Goal: Task Accomplishment & Management: Use online tool/utility

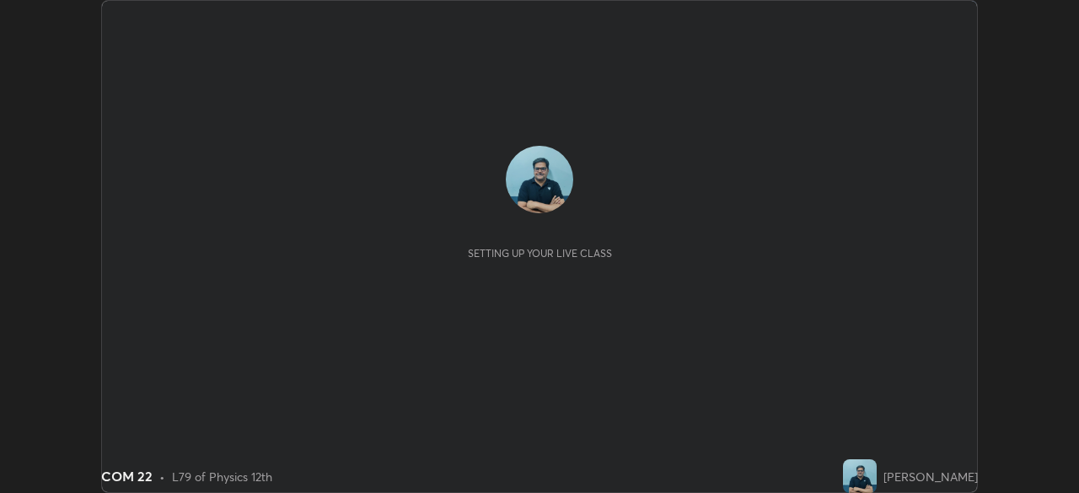
scroll to position [493, 1078]
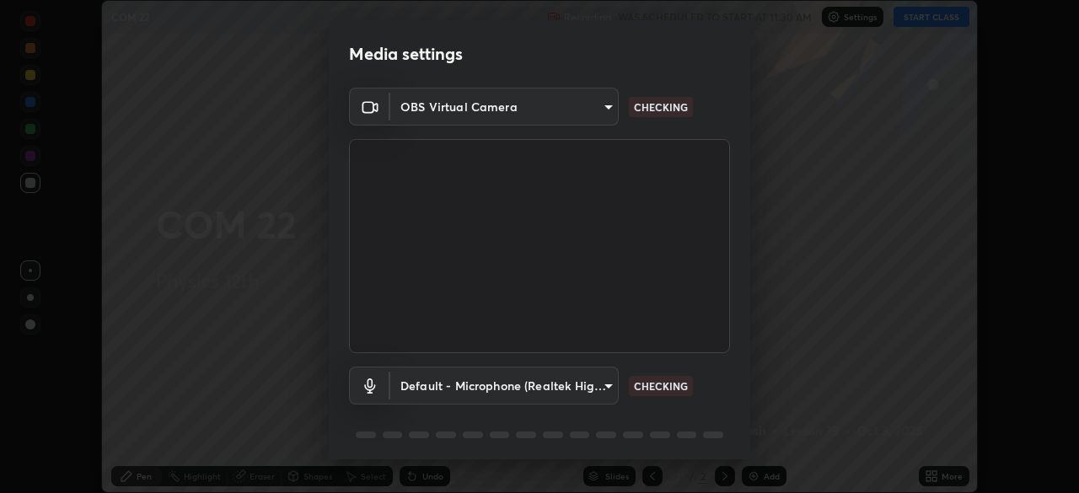
type input "85d16ec95aa84cac57c58139e5cfc4bfb0706547449b22b2f8fda69051d4463f"
type input "default"
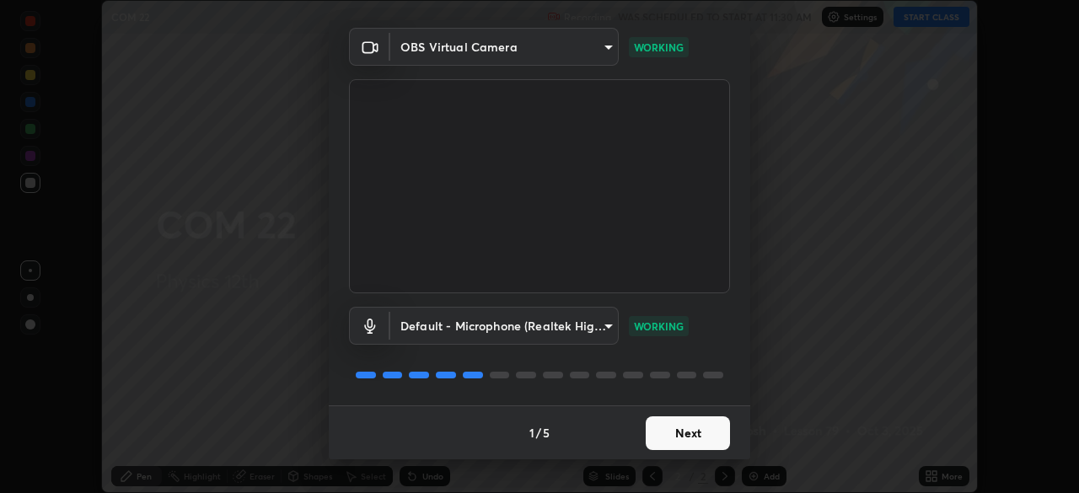
click at [694, 432] on button "Next" at bounding box center [687, 433] width 84 height 34
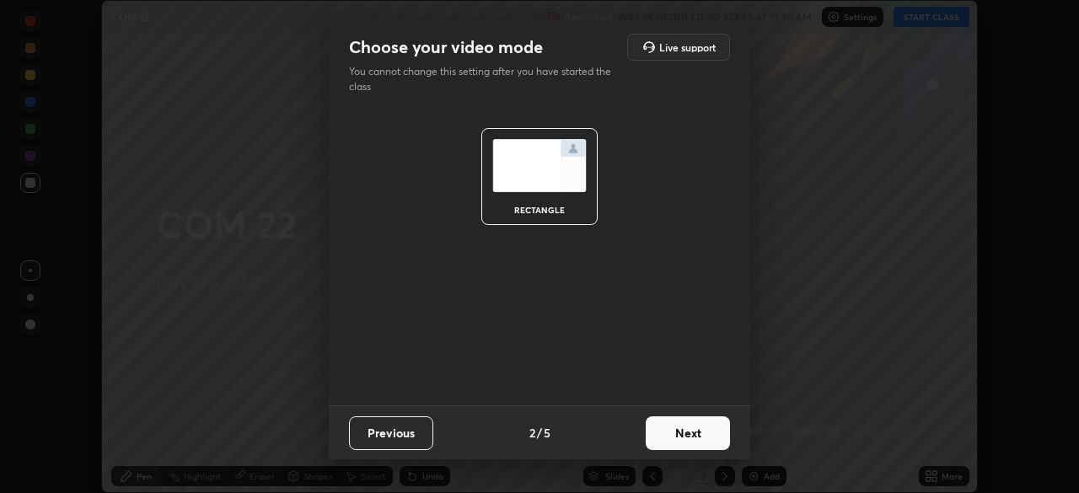
scroll to position [0, 0]
click at [698, 431] on button "Next" at bounding box center [687, 433] width 84 height 34
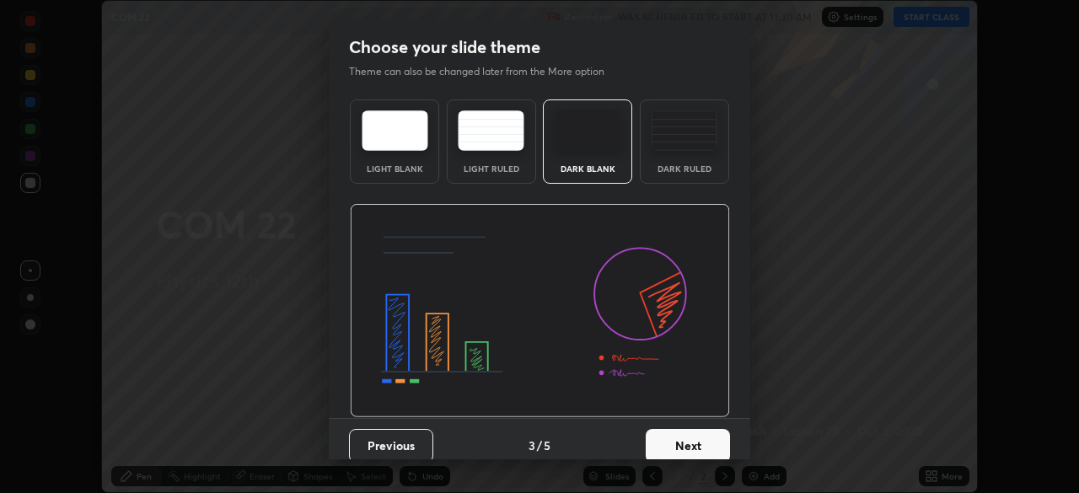
click at [703, 440] on button "Next" at bounding box center [687, 446] width 84 height 34
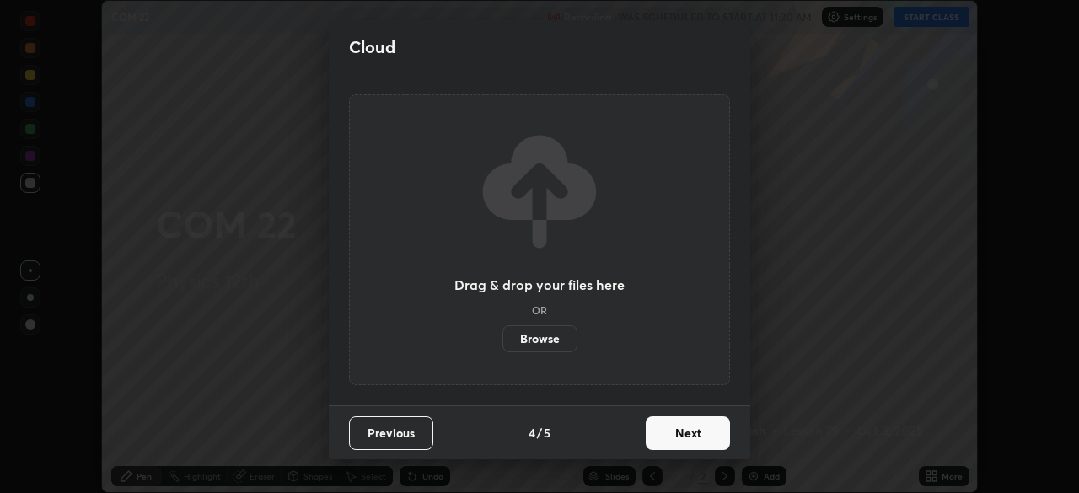
click at [704, 435] on button "Next" at bounding box center [687, 433] width 84 height 34
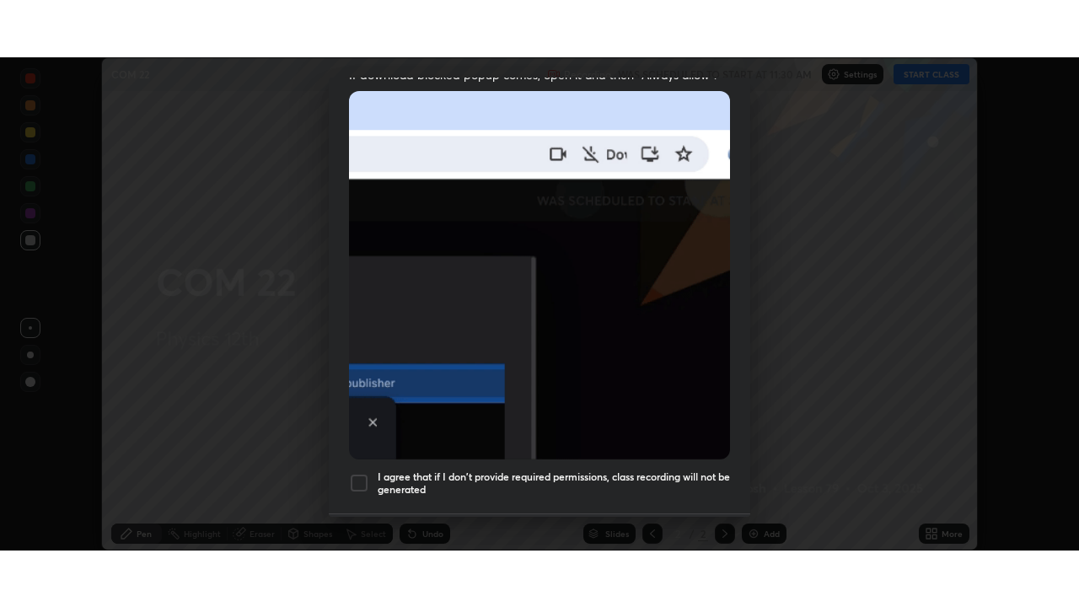
scroll to position [404, 0]
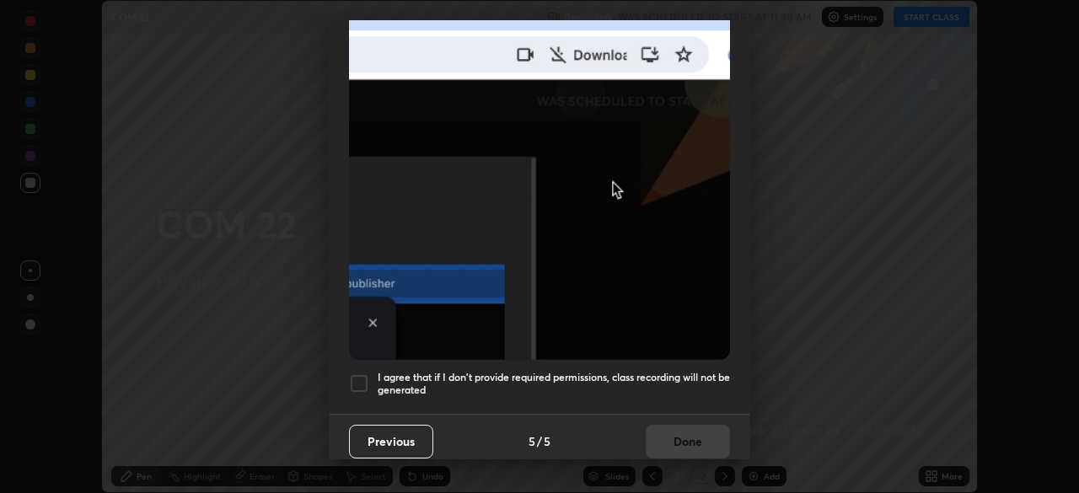
click at [364, 375] on div at bounding box center [359, 383] width 20 height 20
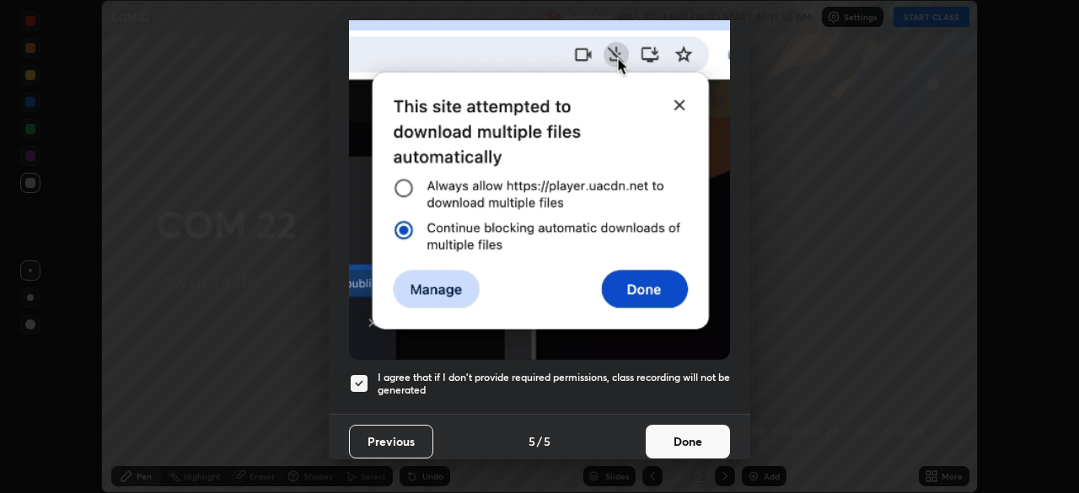
click at [686, 431] on button "Done" at bounding box center [687, 442] width 84 height 34
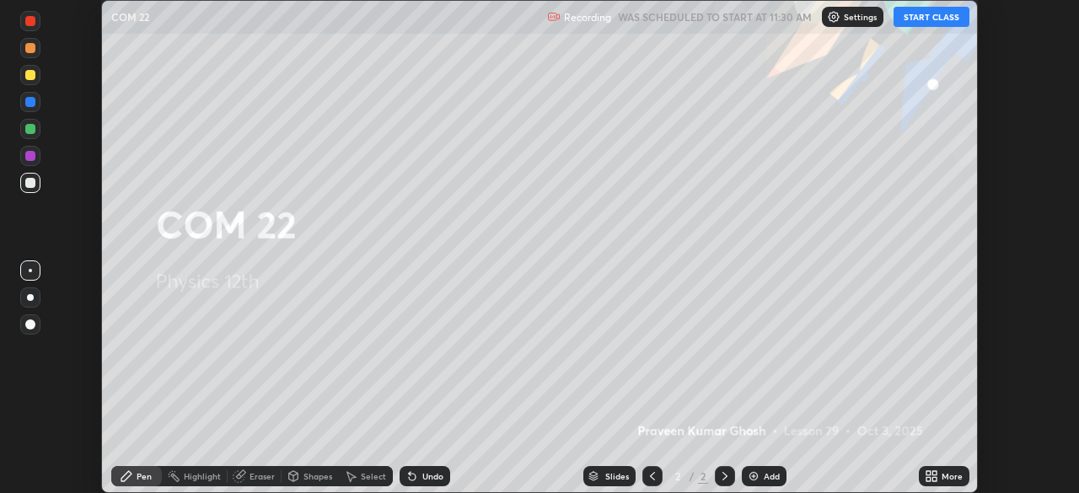
click at [930, 17] on button "START CLASS" at bounding box center [931, 17] width 76 height 20
click at [948, 474] on div "More" at bounding box center [951, 476] width 21 height 8
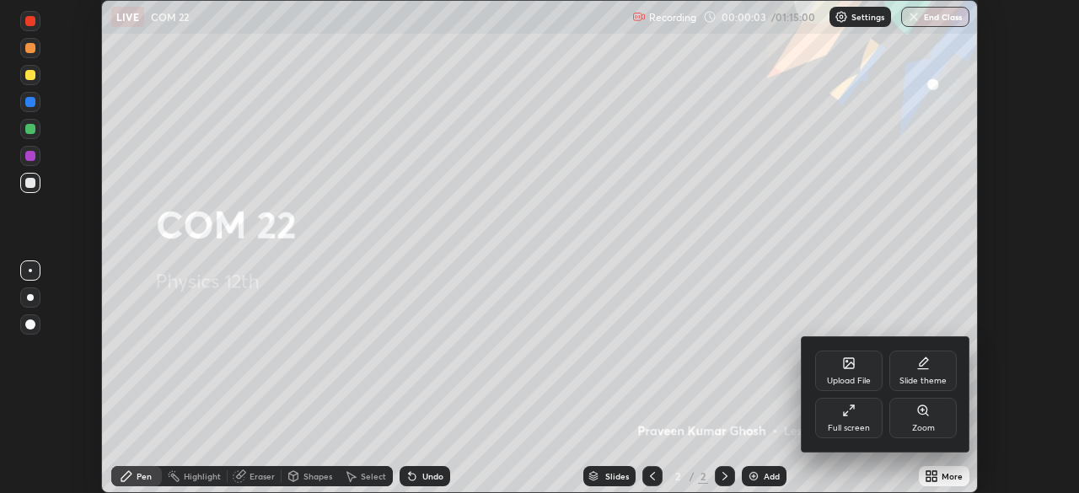
click at [854, 418] on div "Full screen" at bounding box center [848, 418] width 67 height 40
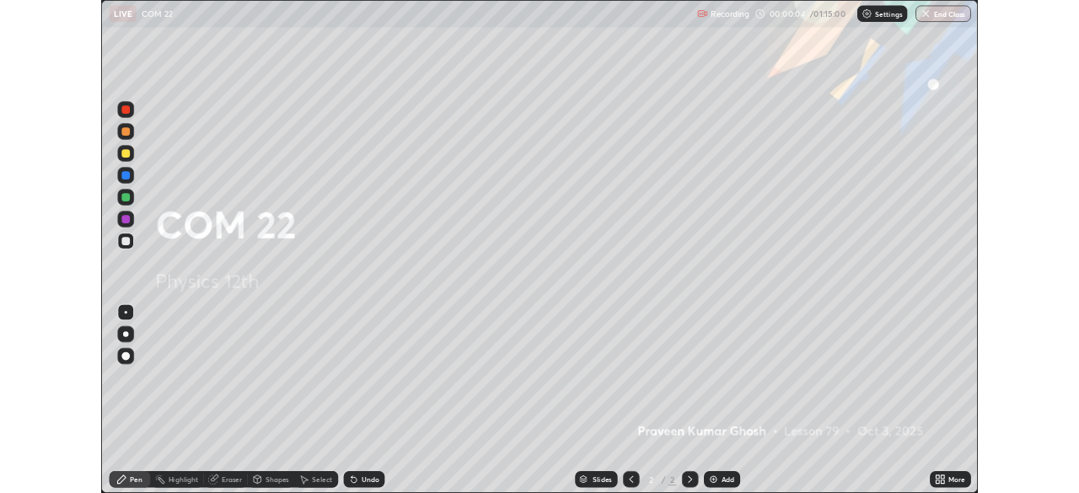
scroll to position [607, 1079]
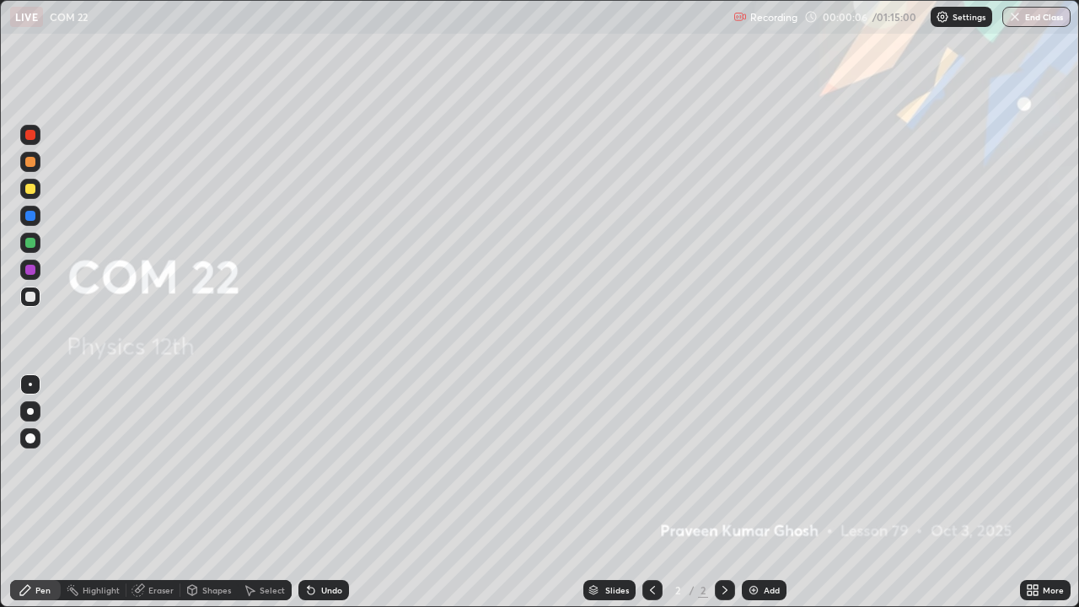
click at [771, 492] on div "Add" at bounding box center [771, 590] width 16 height 8
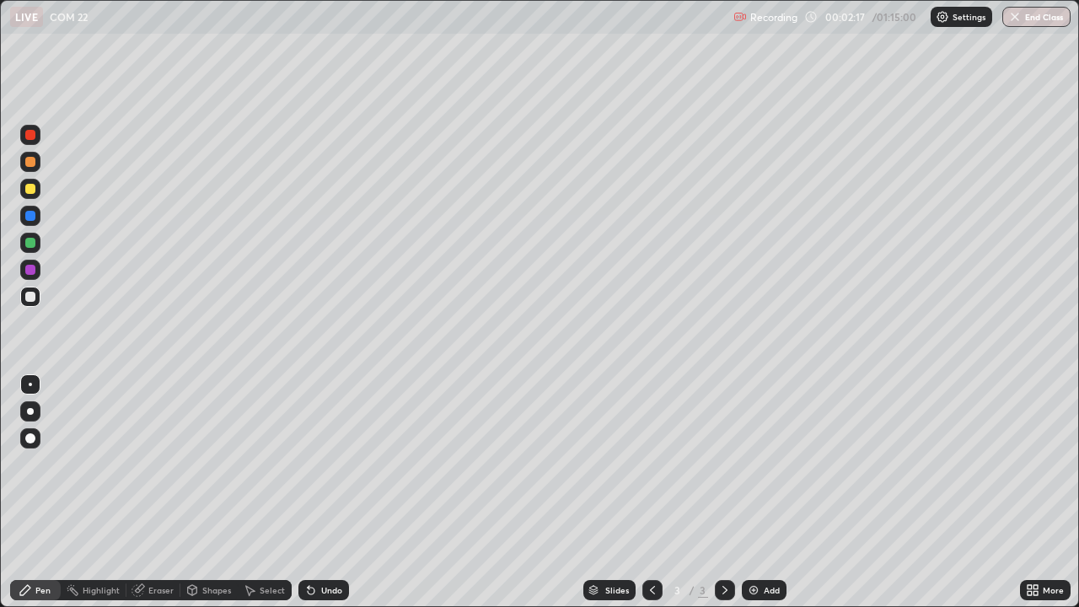
click at [772, 492] on div "Add" at bounding box center [771, 590] width 16 height 8
click at [31, 296] on div at bounding box center [30, 297] width 10 height 10
click at [328, 492] on div "Undo" at bounding box center [331, 590] width 21 height 8
click at [29, 187] on div at bounding box center [30, 189] width 10 height 10
click at [269, 492] on div "Select" at bounding box center [272, 590] width 25 height 8
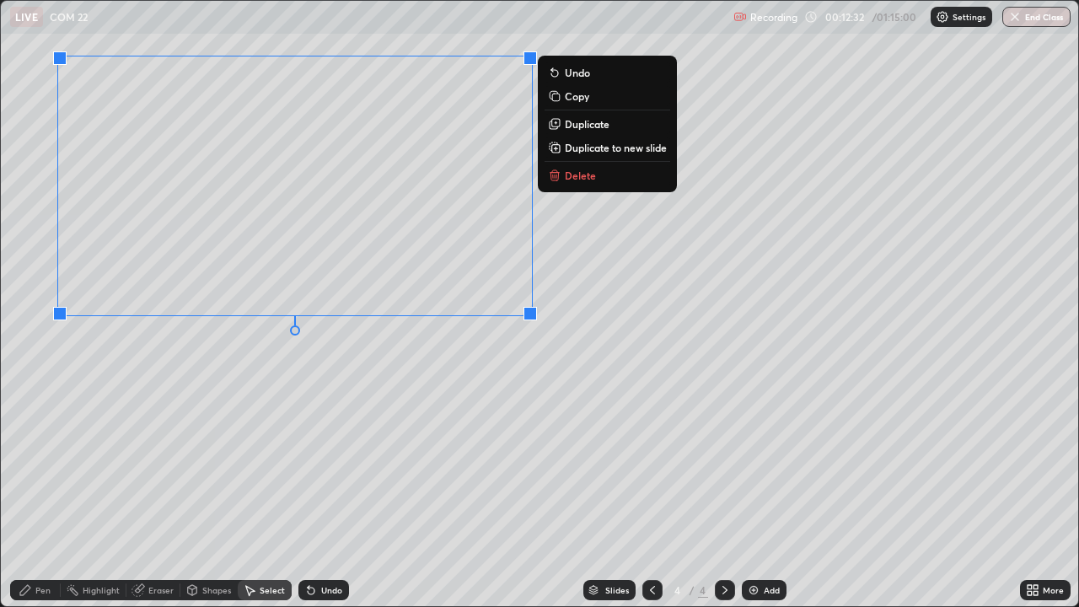
click at [576, 176] on p "Delete" at bounding box center [580, 175] width 31 height 13
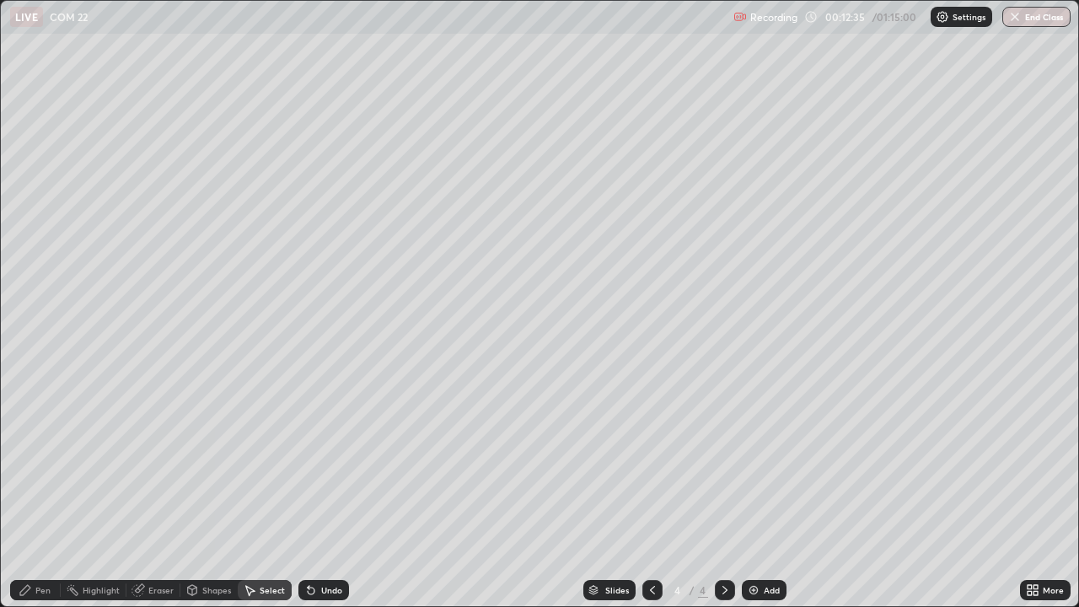
click at [43, 492] on div "Pen" at bounding box center [42, 590] width 15 height 8
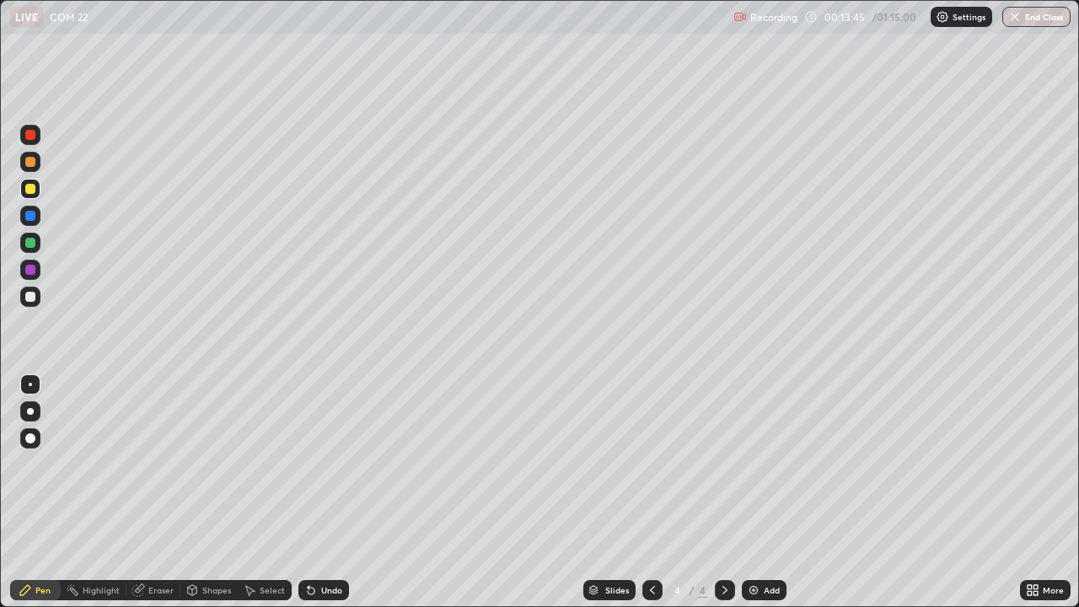
click at [767, 492] on div "Add" at bounding box center [771, 590] width 16 height 8
click at [31, 295] on div at bounding box center [30, 297] width 10 height 10
click at [324, 492] on div "Undo" at bounding box center [331, 590] width 21 height 8
click at [325, 492] on div "Undo" at bounding box center [331, 590] width 21 height 8
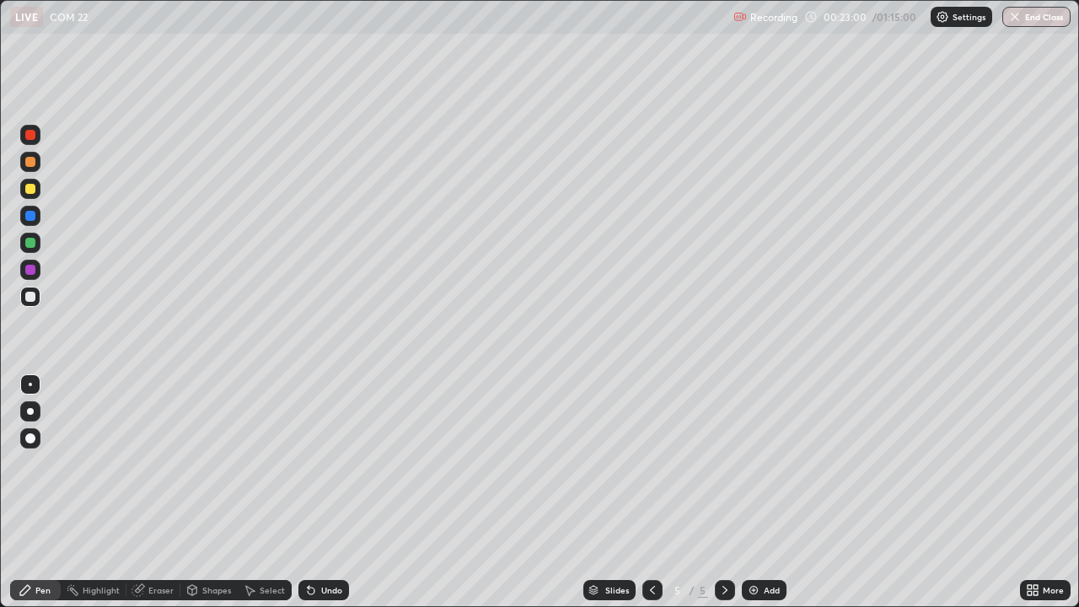
click at [327, 492] on div "Undo" at bounding box center [331, 590] width 21 height 8
click at [326, 492] on div "Undo" at bounding box center [331, 590] width 21 height 8
click at [324, 492] on div "Undo" at bounding box center [323, 590] width 51 height 20
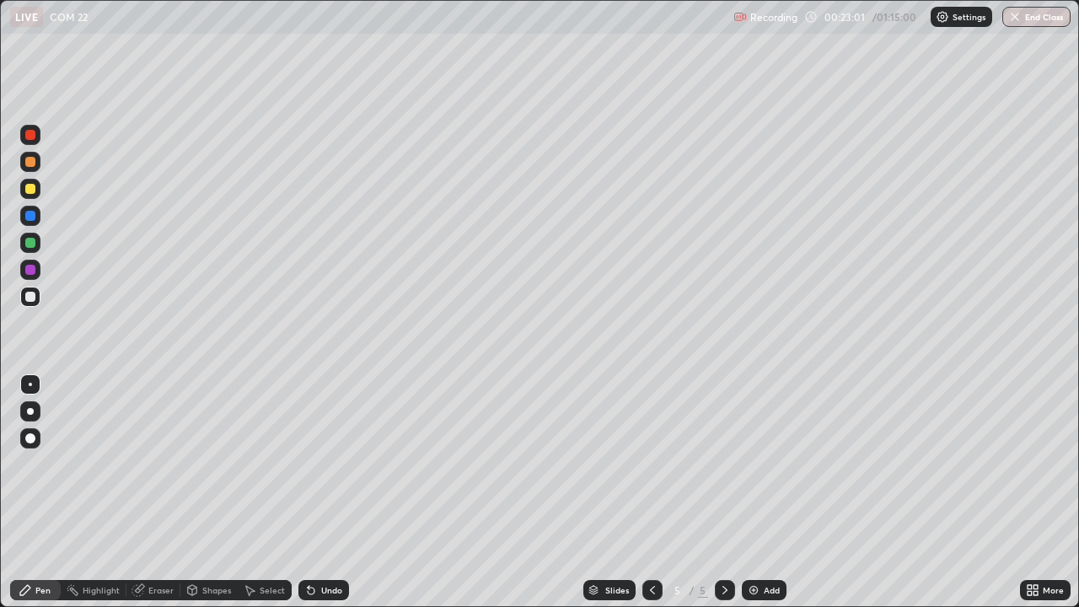
click at [325, 492] on div "Undo" at bounding box center [323, 590] width 51 height 20
click at [214, 492] on div "Shapes" at bounding box center [216, 590] width 29 height 8
click at [273, 492] on div "Select" at bounding box center [272, 590] width 25 height 8
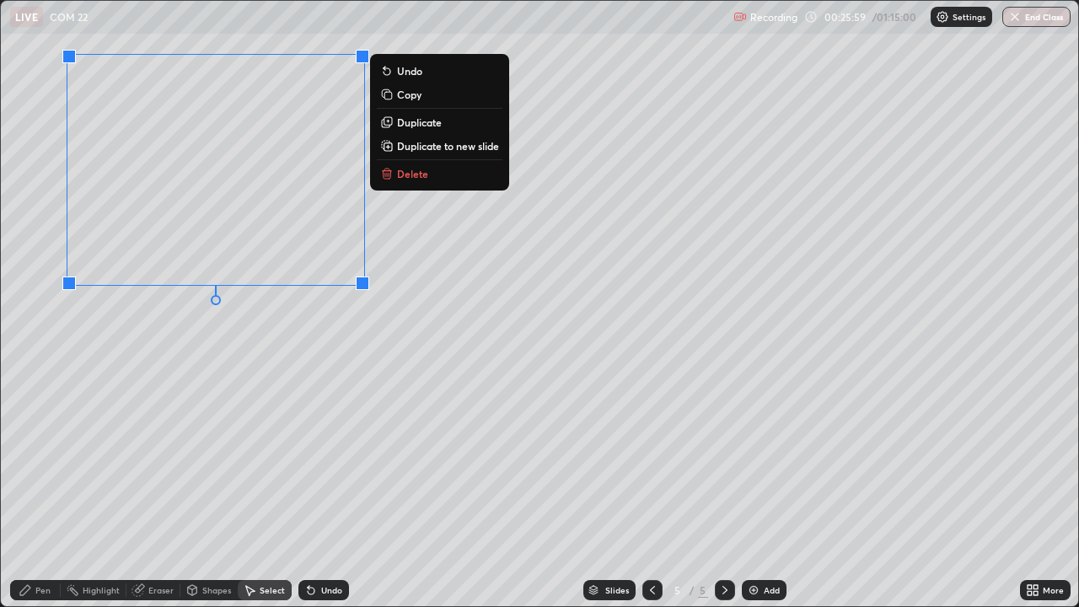
click at [418, 176] on p "Delete" at bounding box center [412, 173] width 31 height 13
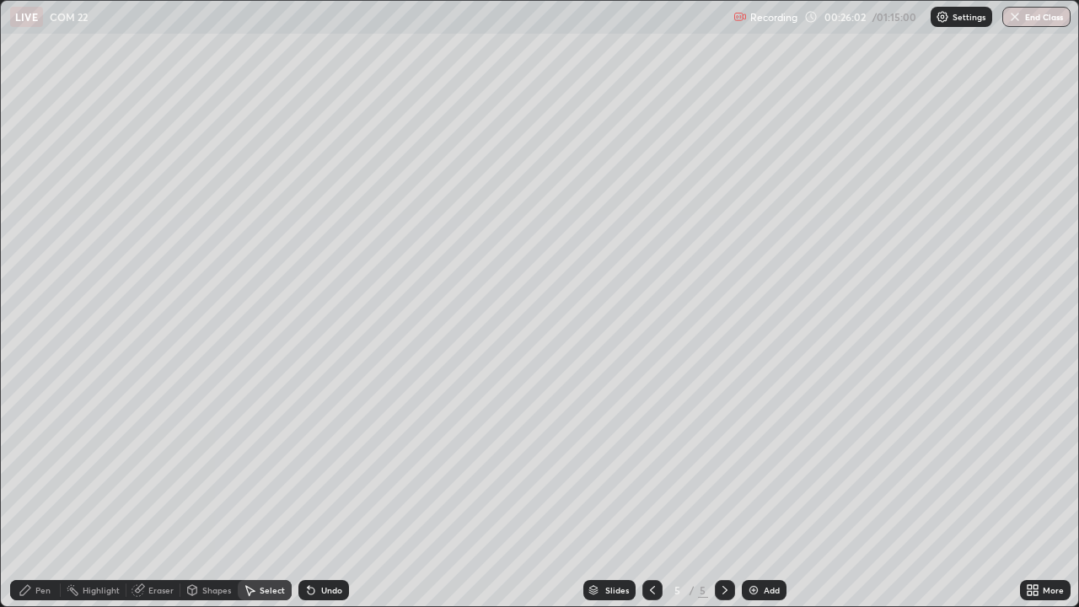
click at [50, 492] on div "Pen" at bounding box center [42, 590] width 15 height 8
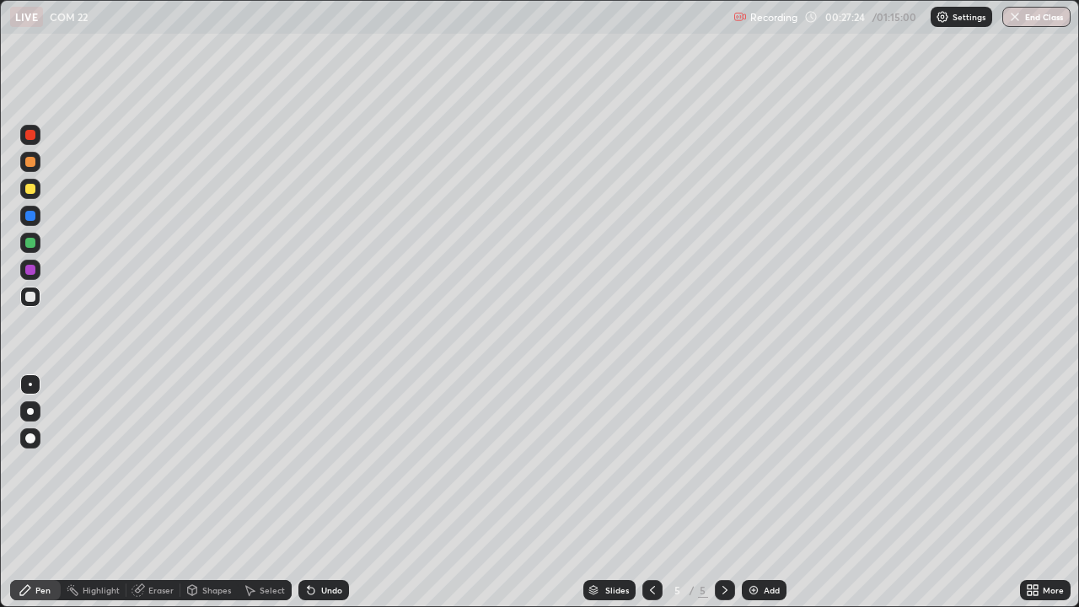
click at [773, 492] on div "Add" at bounding box center [771, 590] width 16 height 8
click at [29, 244] on div at bounding box center [30, 243] width 10 height 10
click at [33, 300] on div at bounding box center [30, 297] width 10 height 10
click at [327, 492] on div "Undo" at bounding box center [331, 590] width 21 height 8
click at [324, 492] on div "Undo" at bounding box center [331, 590] width 21 height 8
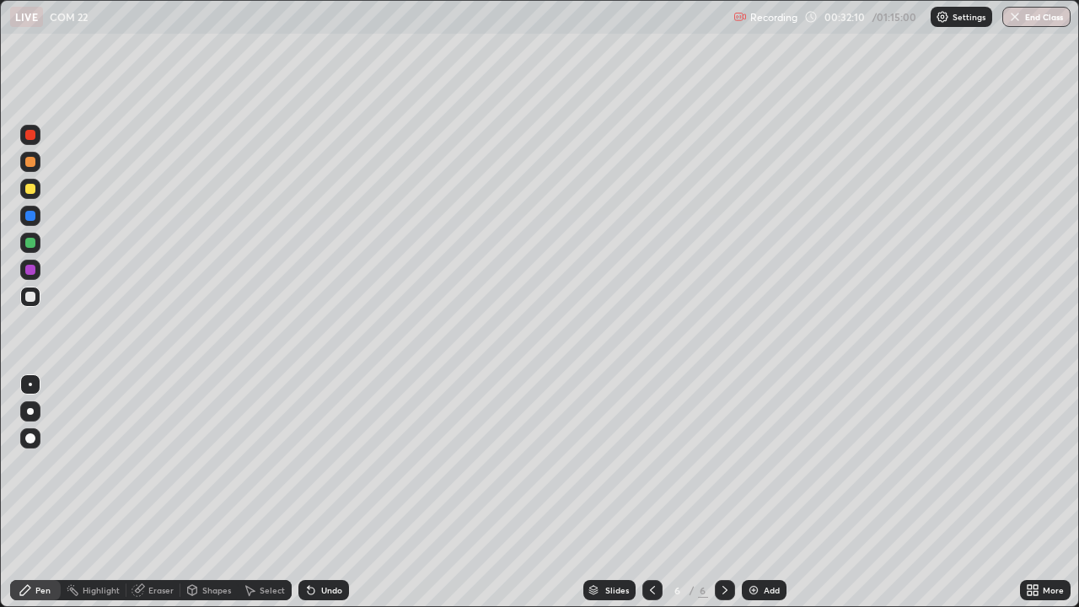
click at [324, 492] on div "Undo" at bounding box center [331, 590] width 21 height 8
click at [321, 492] on div "Undo" at bounding box center [323, 590] width 51 height 20
click at [318, 492] on div "Undo" at bounding box center [323, 590] width 51 height 20
click at [329, 492] on div "Undo" at bounding box center [331, 590] width 21 height 8
click at [329, 492] on div "Undo" at bounding box center [323, 590] width 51 height 20
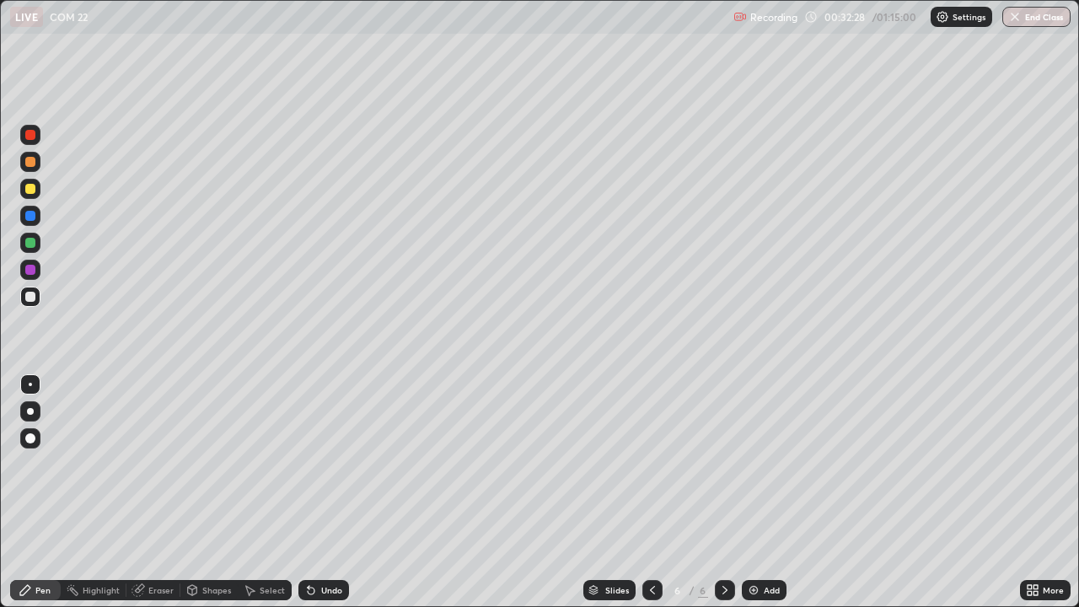
click at [329, 492] on div "Undo" at bounding box center [323, 590] width 51 height 20
click at [328, 492] on div "Undo" at bounding box center [323, 590] width 51 height 20
click at [325, 492] on div "Undo" at bounding box center [331, 590] width 21 height 8
click at [329, 492] on div "Undo" at bounding box center [331, 590] width 21 height 8
click at [326, 492] on div "Undo" at bounding box center [331, 590] width 21 height 8
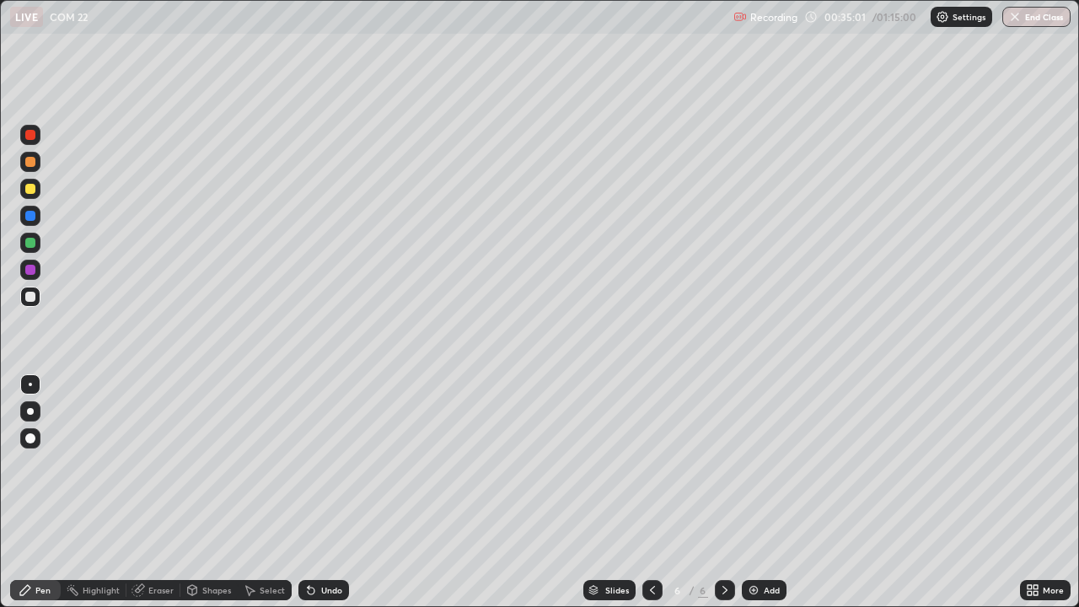
click at [770, 492] on div "Add" at bounding box center [771, 590] width 16 height 8
click at [34, 188] on div at bounding box center [30, 189] width 10 height 10
click at [34, 244] on div at bounding box center [30, 243] width 10 height 10
click at [30, 300] on div at bounding box center [30, 297] width 10 height 10
click at [33, 244] on div at bounding box center [30, 243] width 10 height 10
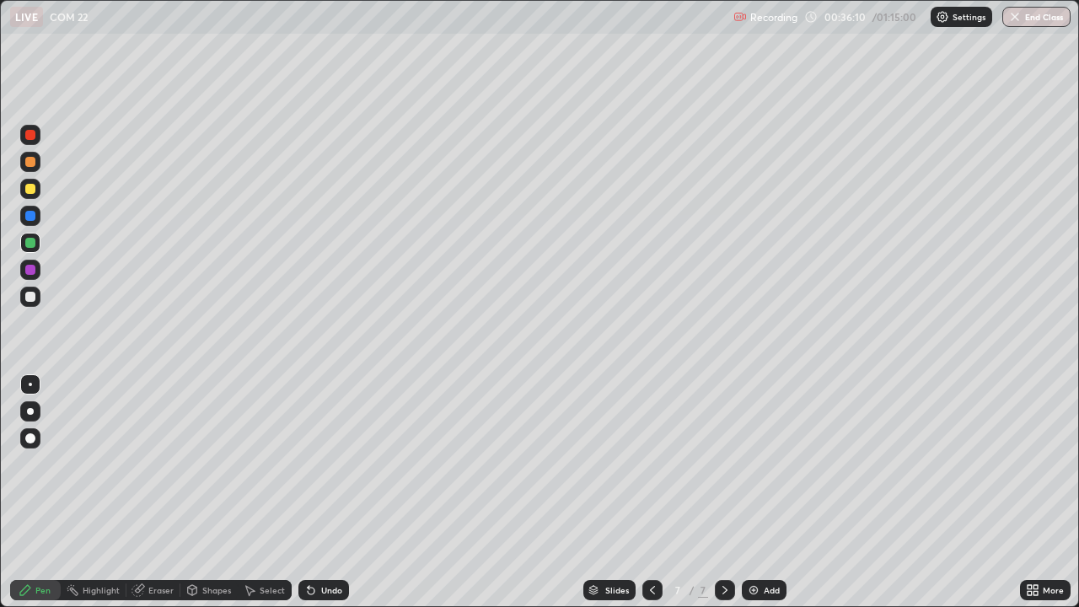
click at [331, 492] on div "Undo" at bounding box center [331, 590] width 21 height 8
click at [160, 492] on div "Eraser" at bounding box center [160, 590] width 25 height 8
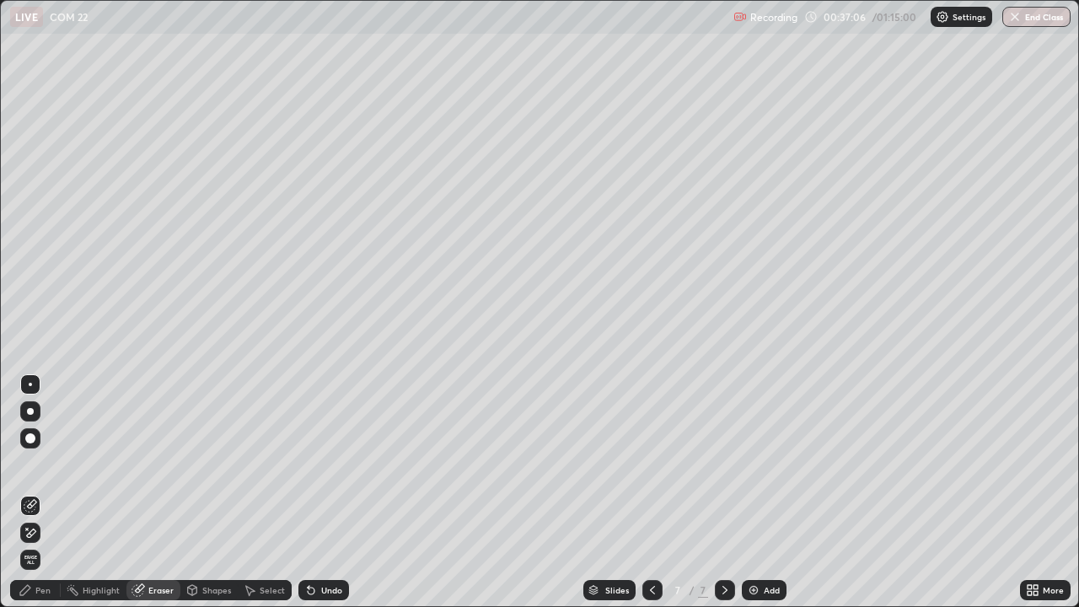
click at [40, 492] on div "Pen" at bounding box center [42, 590] width 15 height 8
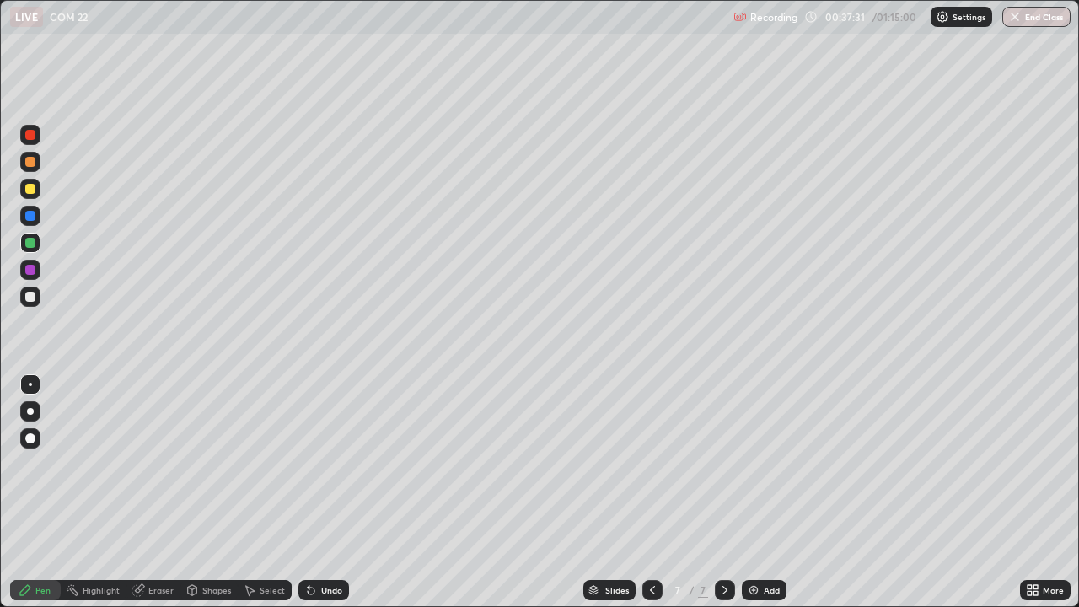
click at [326, 492] on div "Undo" at bounding box center [331, 590] width 21 height 8
click at [322, 492] on div "Undo" at bounding box center [331, 590] width 21 height 8
click at [321, 492] on div "Undo" at bounding box center [331, 590] width 21 height 8
click at [323, 492] on div "Undo" at bounding box center [331, 590] width 21 height 8
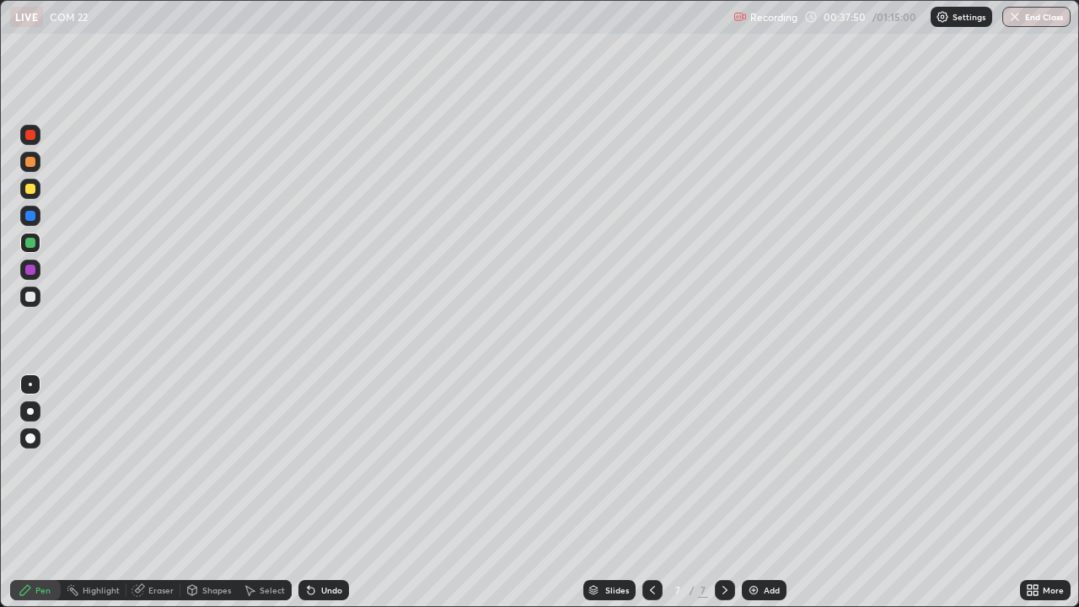
click at [28, 297] on div at bounding box center [30, 297] width 10 height 10
click at [326, 492] on div "Undo" at bounding box center [331, 590] width 21 height 8
click at [329, 492] on div "Undo" at bounding box center [331, 590] width 21 height 8
click at [330, 492] on div "Undo" at bounding box center [331, 590] width 21 height 8
click at [328, 492] on div "Undo" at bounding box center [331, 590] width 21 height 8
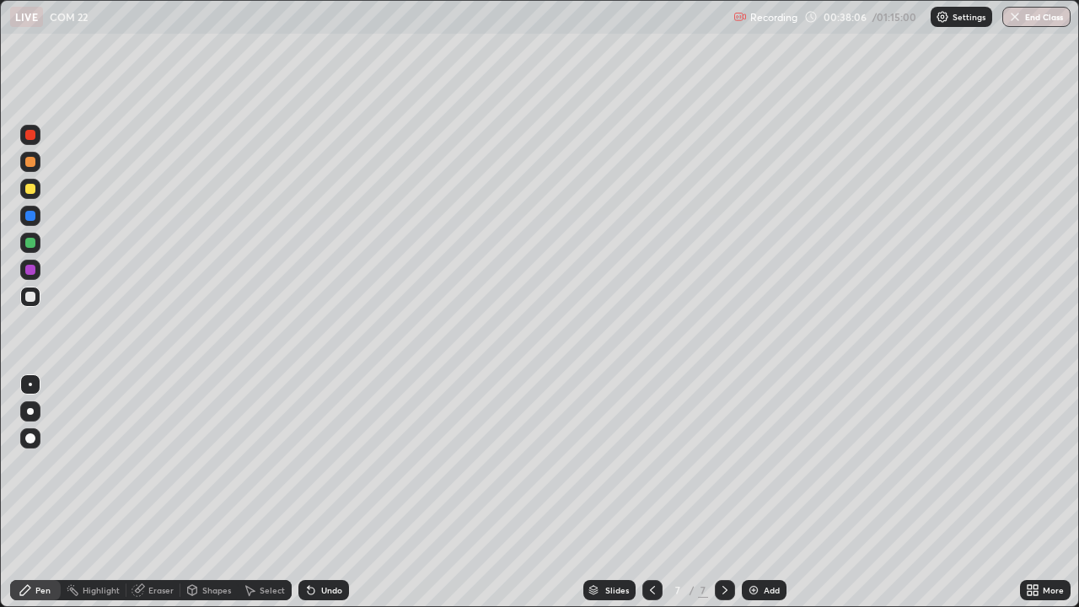
click at [330, 492] on div "Undo" at bounding box center [331, 590] width 21 height 8
click at [328, 492] on div "Undo" at bounding box center [323, 590] width 51 height 20
click at [330, 492] on div "Undo" at bounding box center [323, 590] width 51 height 20
click at [30, 190] on div at bounding box center [30, 189] width 10 height 10
click at [770, 492] on div "Add" at bounding box center [763, 590] width 45 height 20
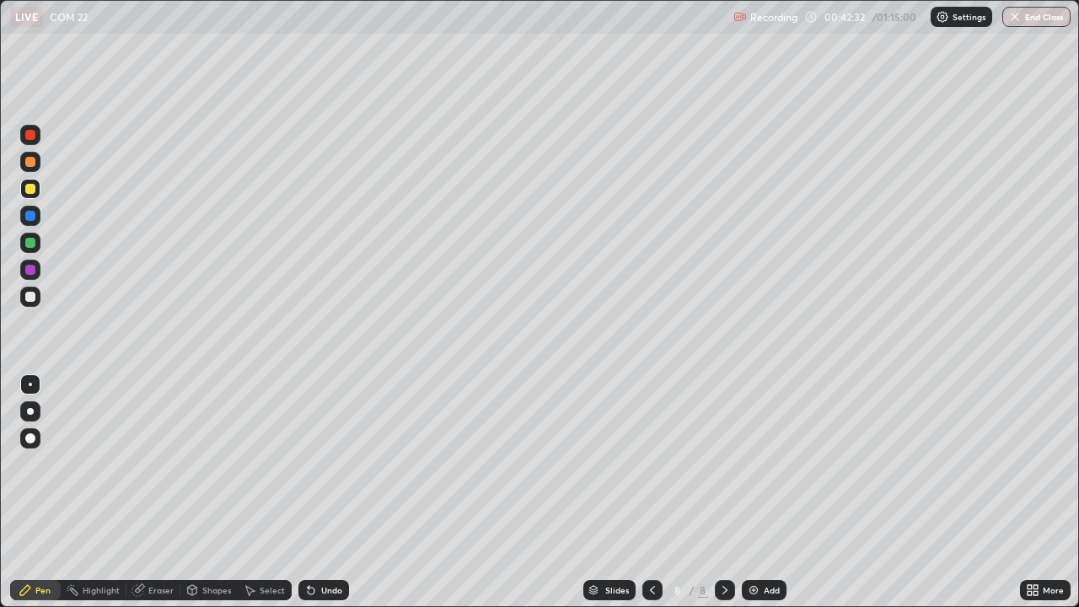
click at [27, 297] on div at bounding box center [30, 297] width 10 height 10
click at [331, 492] on div "Undo" at bounding box center [331, 590] width 21 height 8
click at [30, 190] on div at bounding box center [30, 189] width 10 height 10
click at [32, 294] on div at bounding box center [30, 297] width 10 height 10
click at [158, 492] on div "Eraser" at bounding box center [160, 590] width 25 height 8
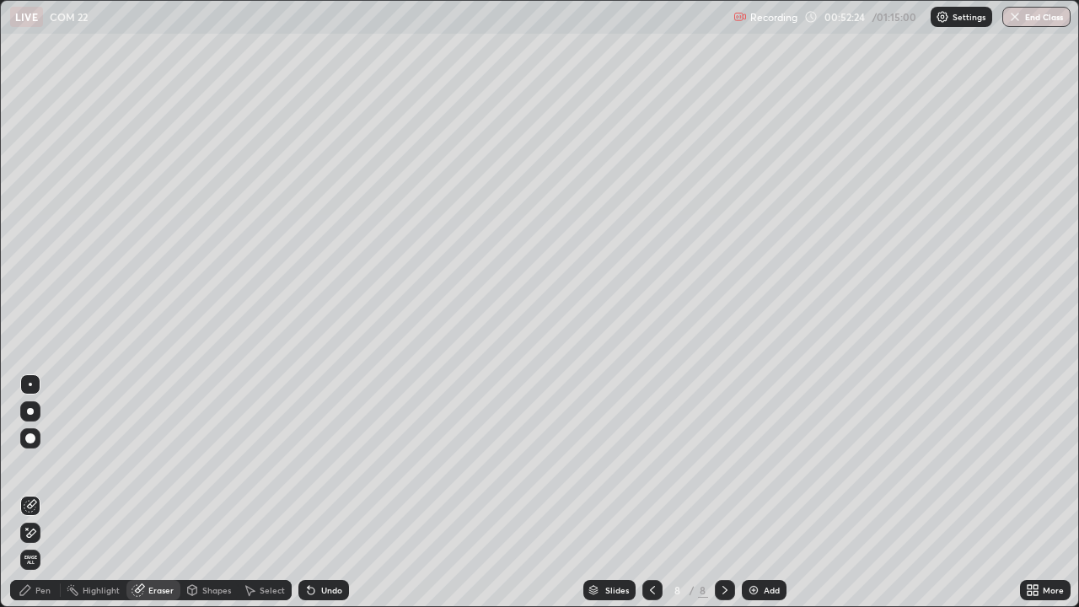
click at [38, 492] on div "Pen" at bounding box center [35, 590] width 51 height 20
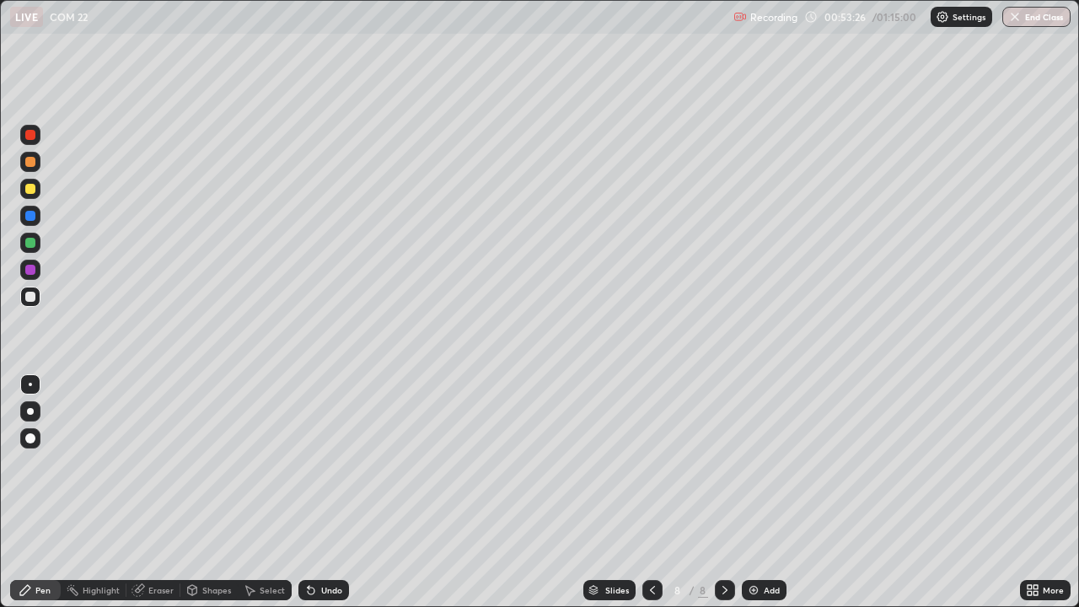
click at [261, 492] on div "Select" at bounding box center [272, 590] width 25 height 8
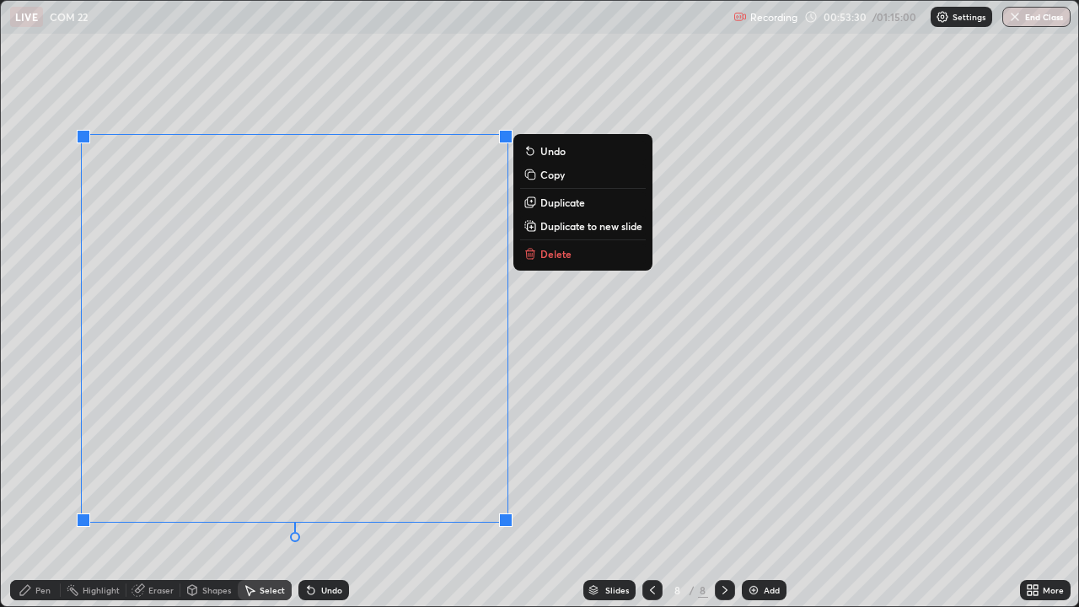
click at [544, 253] on p "Delete" at bounding box center [555, 253] width 31 height 13
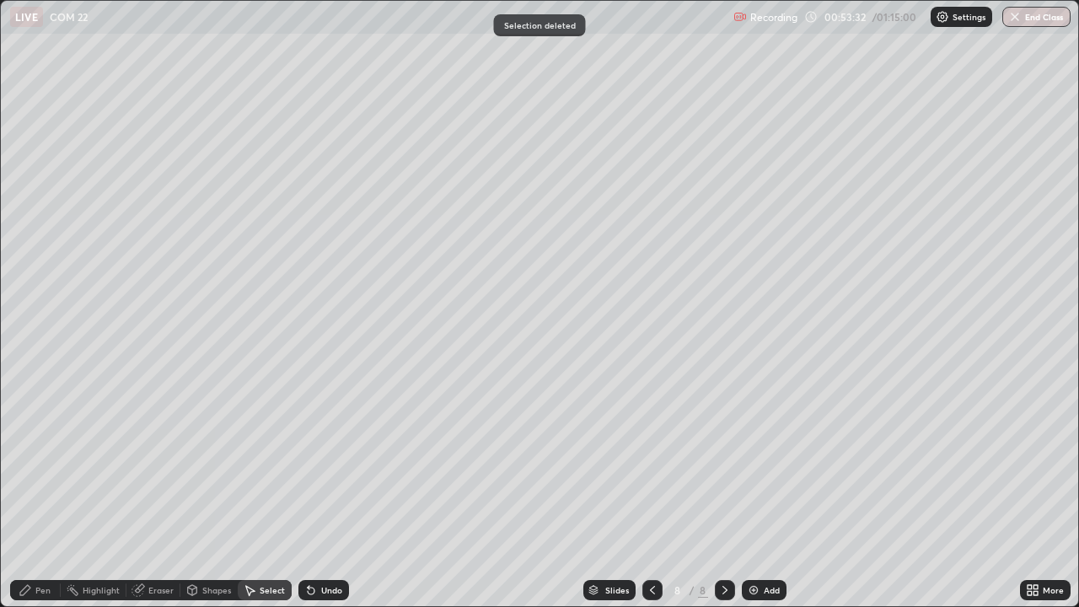
click at [47, 492] on div "Pen" at bounding box center [42, 590] width 15 height 8
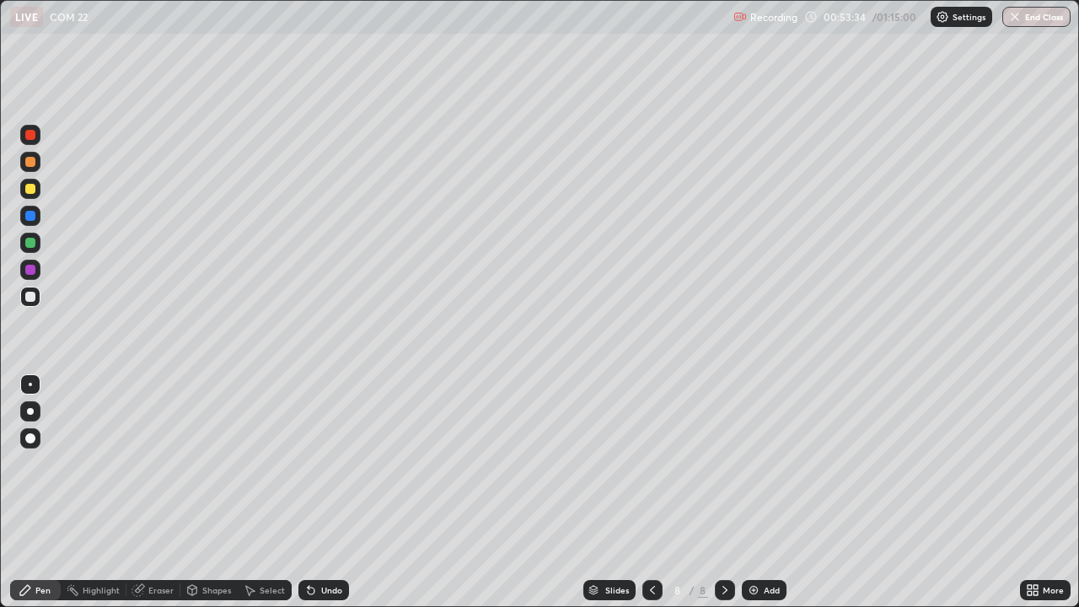
click at [326, 492] on div "Undo" at bounding box center [331, 590] width 21 height 8
click at [768, 492] on div "Add" at bounding box center [771, 590] width 16 height 8
click at [31, 242] on div at bounding box center [30, 243] width 10 height 10
click at [29, 295] on div at bounding box center [30, 297] width 10 height 10
click at [153, 492] on div "Eraser" at bounding box center [160, 590] width 25 height 8
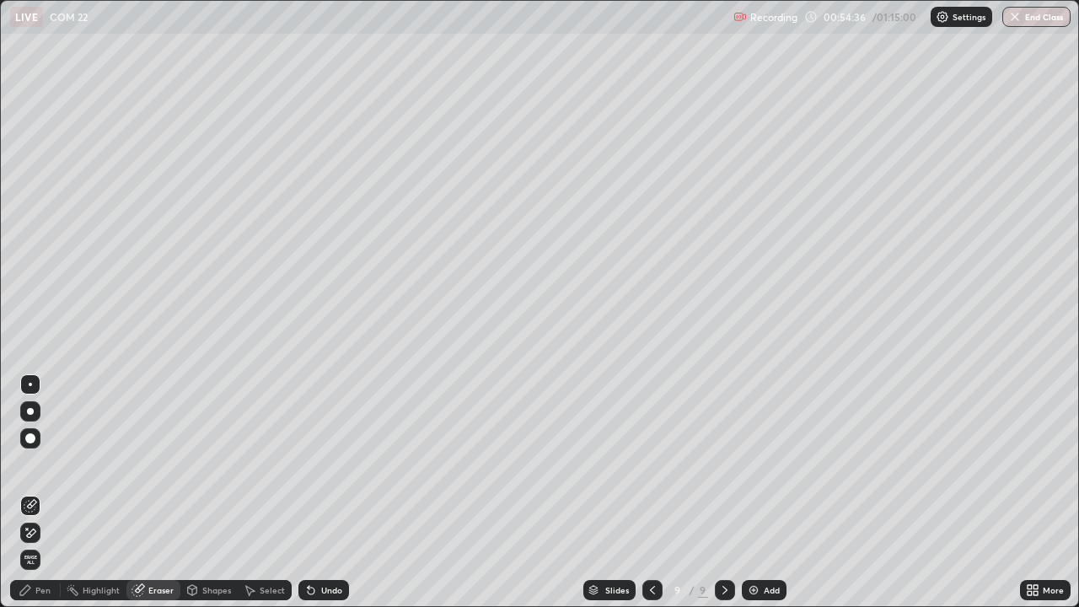
click at [47, 492] on div "Pen" at bounding box center [42, 590] width 15 height 8
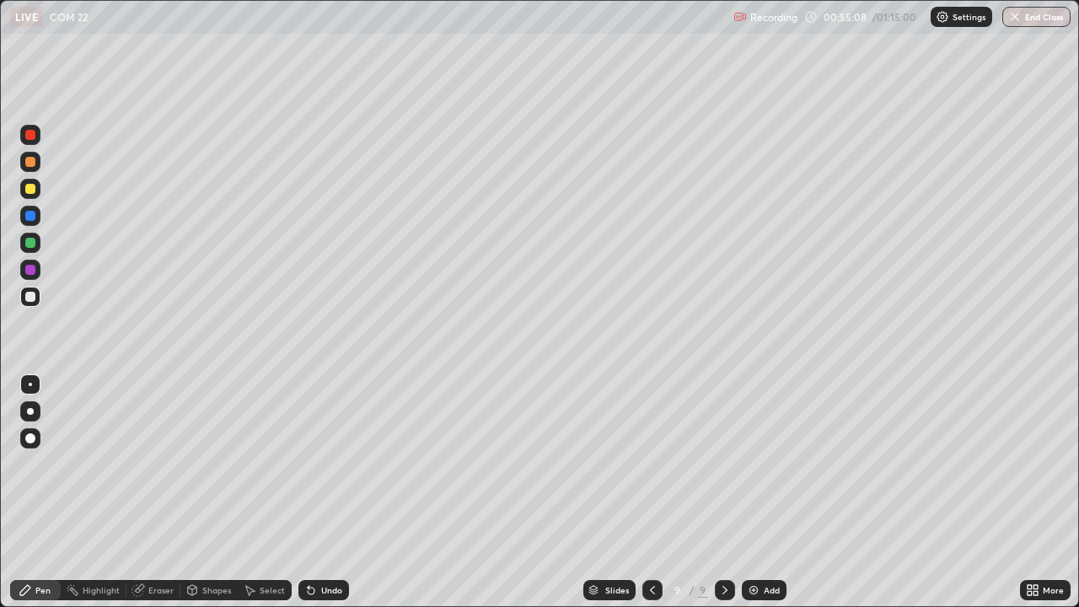
click at [163, 492] on div "Eraser" at bounding box center [153, 590] width 54 height 20
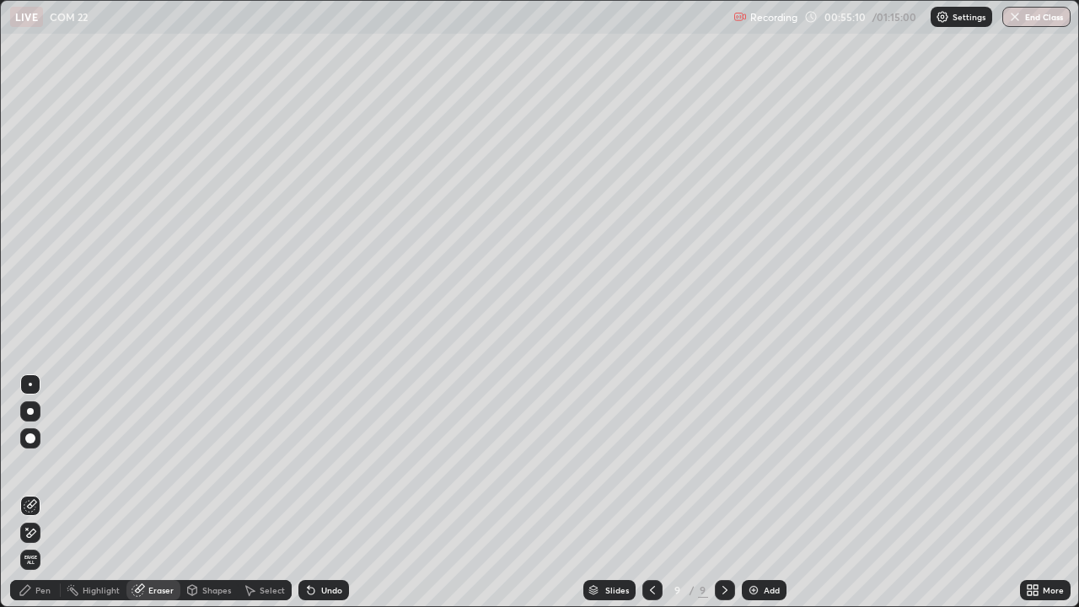
click at [51, 492] on div "Pen" at bounding box center [35, 590] width 51 height 20
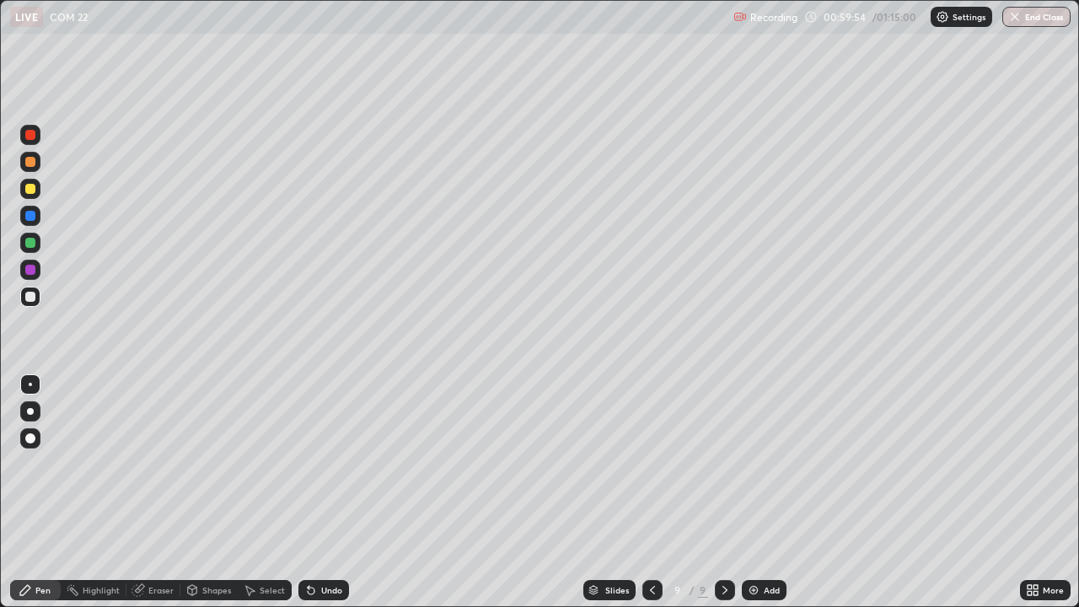
click at [776, 492] on div "Add" at bounding box center [771, 590] width 16 height 8
click at [32, 242] on div at bounding box center [30, 243] width 10 height 10
click at [31, 189] on div at bounding box center [30, 189] width 10 height 10
click at [773, 492] on div "Add" at bounding box center [771, 590] width 16 height 8
click at [31, 298] on div at bounding box center [30, 297] width 10 height 10
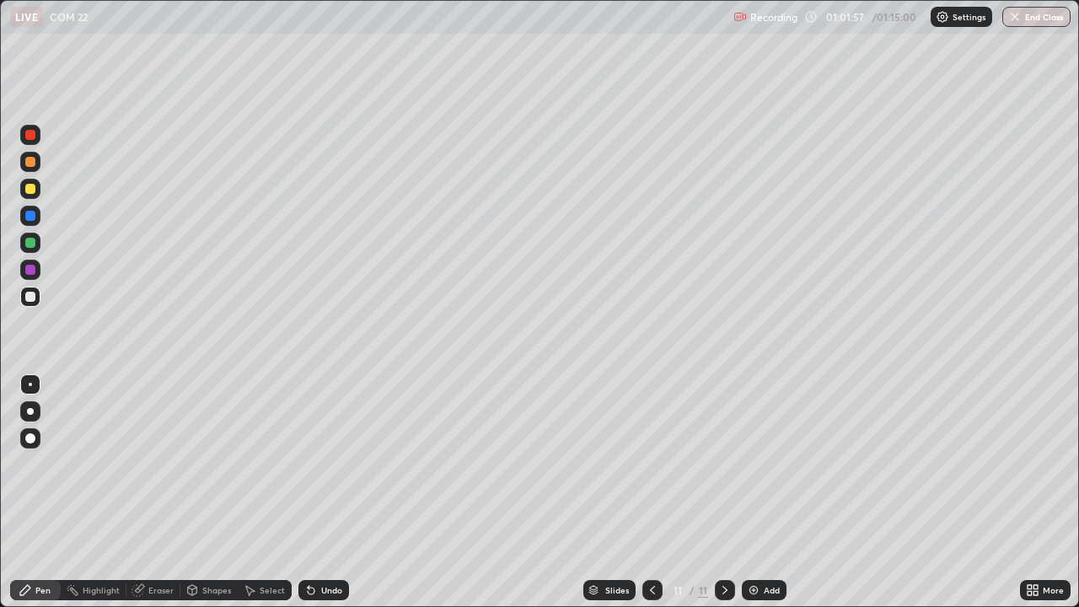
click at [323, 492] on div "Undo" at bounding box center [331, 590] width 21 height 8
click at [29, 243] on div at bounding box center [30, 243] width 10 height 10
click at [32, 294] on div at bounding box center [30, 297] width 10 height 10
click at [37, 190] on div at bounding box center [30, 189] width 20 height 20
click at [35, 160] on div at bounding box center [30, 162] width 10 height 10
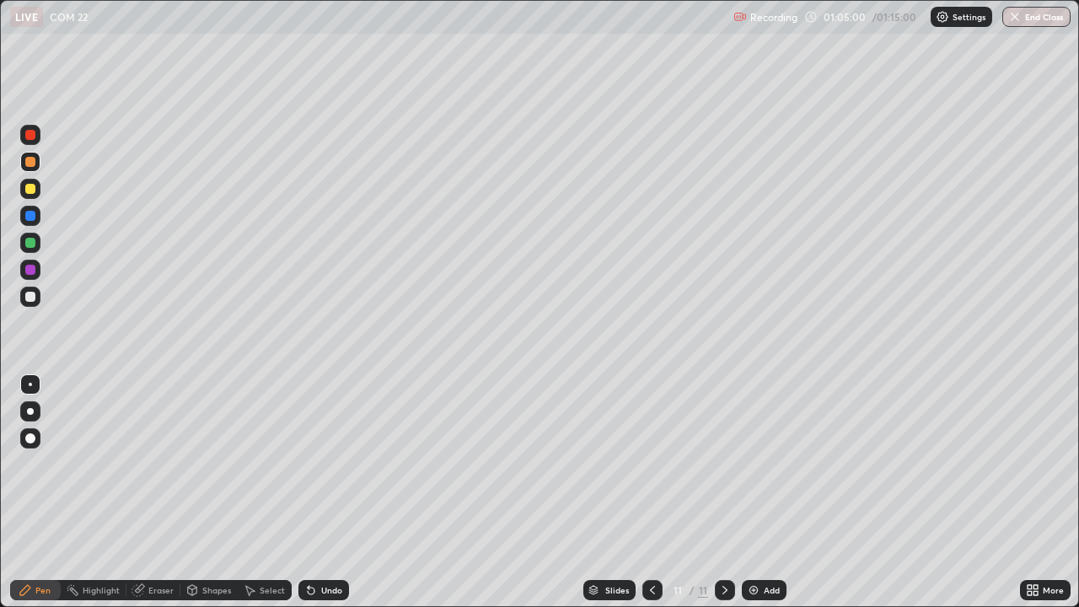
click at [28, 297] on div at bounding box center [30, 297] width 10 height 10
click at [331, 492] on div "Undo" at bounding box center [331, 590] width 21 height 8
click at [772, 492] on div "Add" at bounding box center [771, 590] width 16 height 8
click at [33, 243] on div at bounding box center [30, 243] width 10 height 10
click at [33, 294] on div at bounding box center [30, 297] width 10 height 10
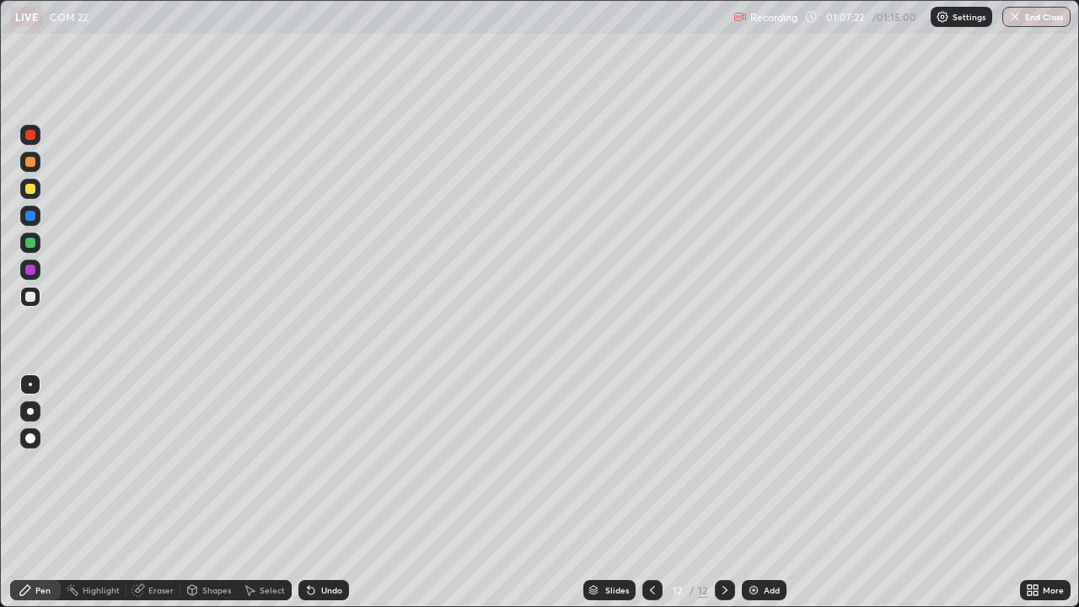
click at [768, 492] on div "Add" at bounding box center [771, 590] width 16 height 8
click at [331, 492] on div "Undo" at bounding box center [331, 590] width 21 height 8
click at [217, 492] on div "Shapes" at bounding box center [216, 590] width 29 height 8
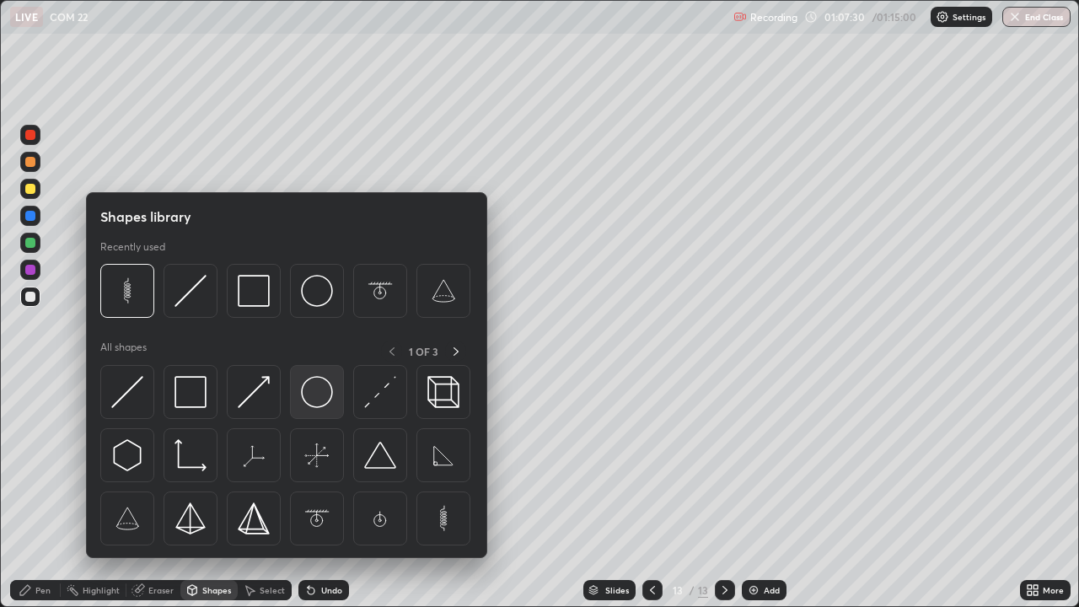
click at [308, 388] on img at bounding box center [317, 392] width 32 height 32
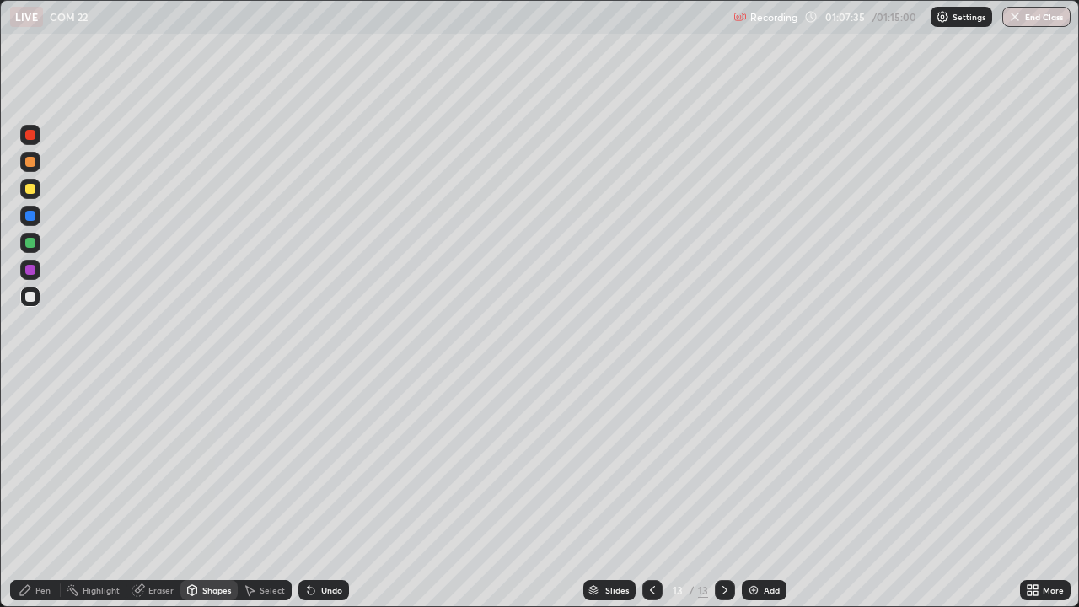
click at [32, 242] on div at bounding box center [30, 243] width 10 height 10
click at [268, 492] on div "Select" at bounding box center [272, 590] width 25 height 8
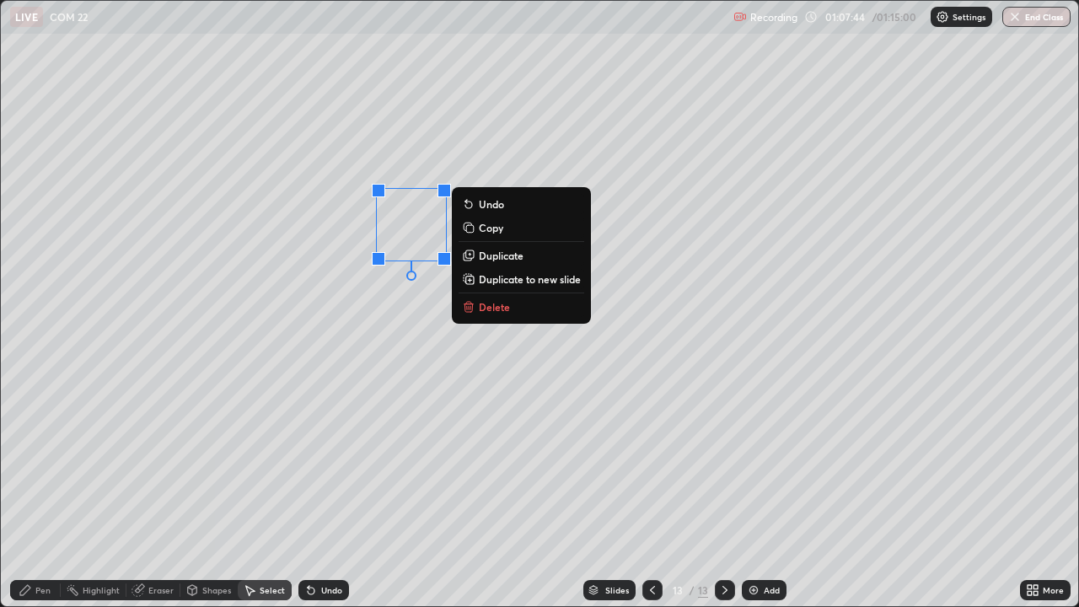
click at [207, 457] on div "0 ° Undo Copy Duplicate Duplicate to new slide Delete" at bounding box center [539, 303] width 1077 height 605
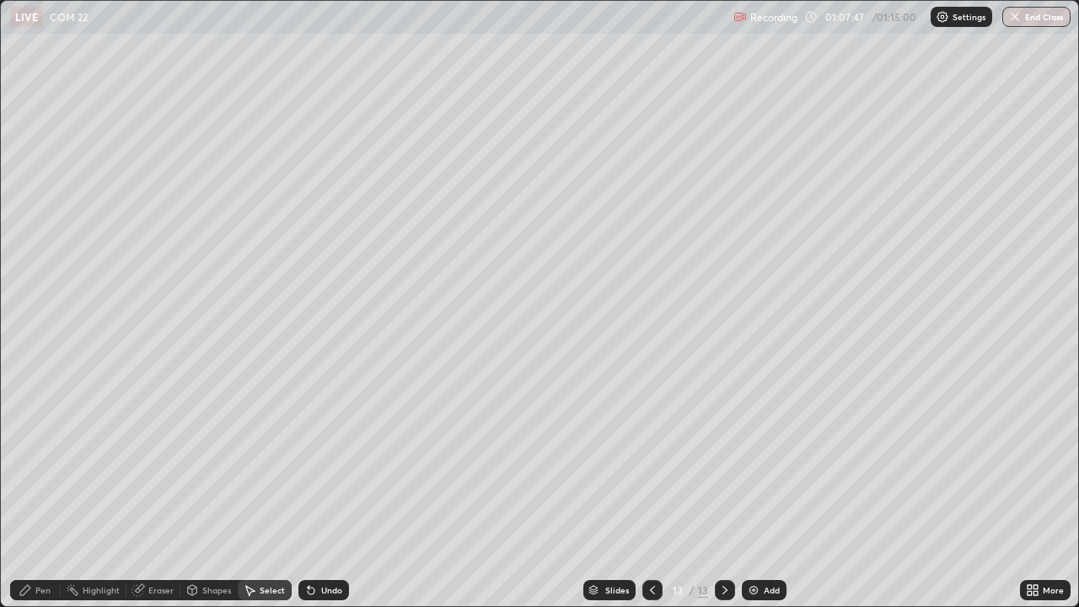
click at [49, 492] on div "Pen" at bounding box center [42, 590] width 15 height 8
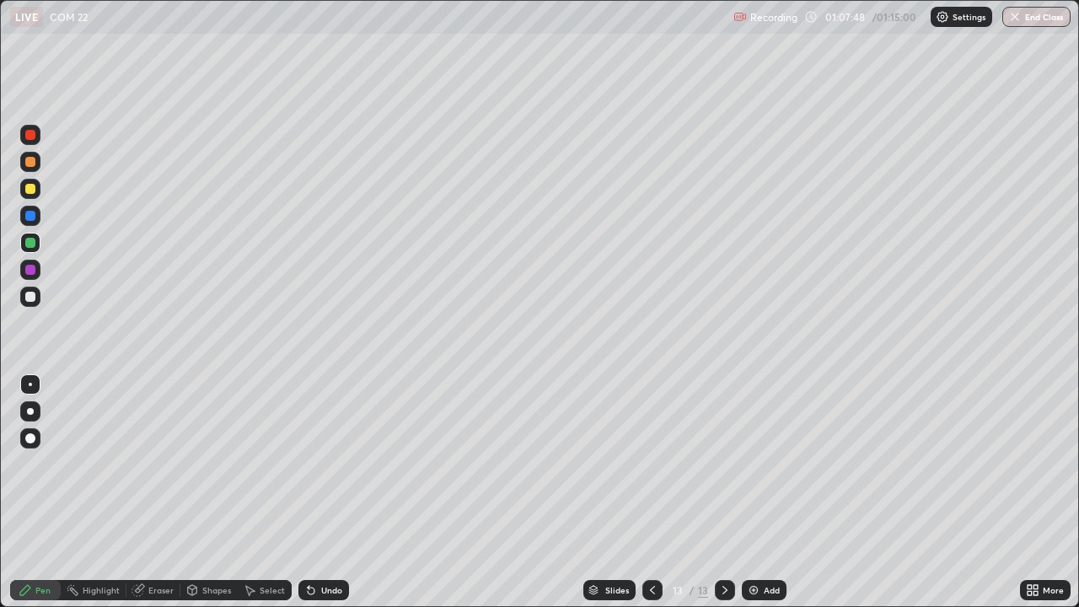
click at [34, 190] on div at bounding box center [30, 189] width 10 height 10
click at [31, 243] on div at bounding box center [30, 243] width 10 height 10
click at [31, 297] on div at bounding box center [30, 297] width 10 height 10
click at [31, 188] on div at bounding box center [30, 189] width 10 height 10
click at [30, 297] on div at bounding box center [30, 297] width 10 height 10
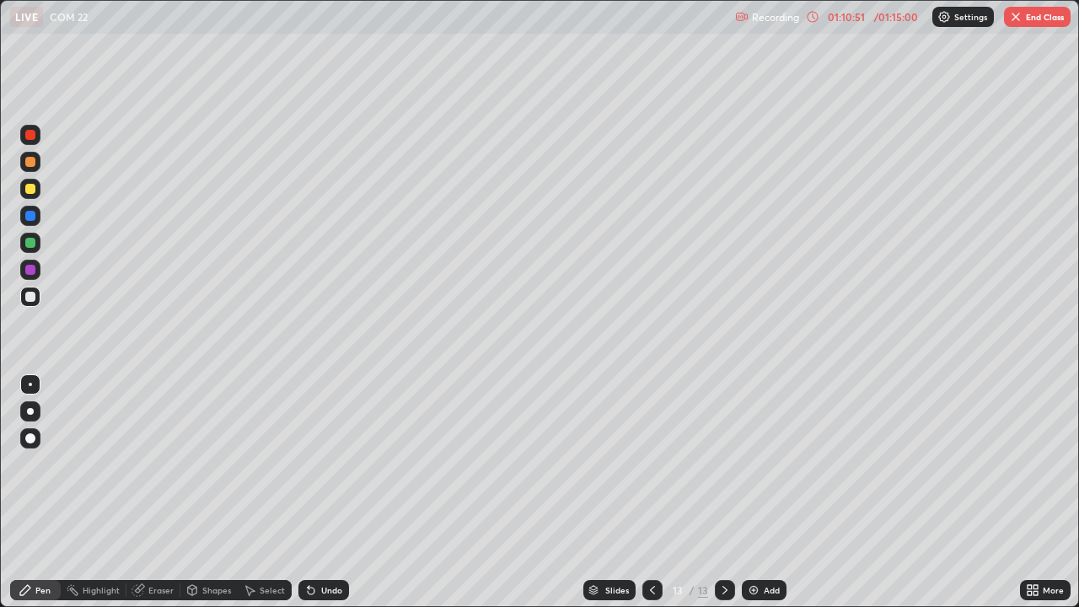
click at [167, 492] on div "Eraser" at bounding box center [160, 590] width 25 height 8
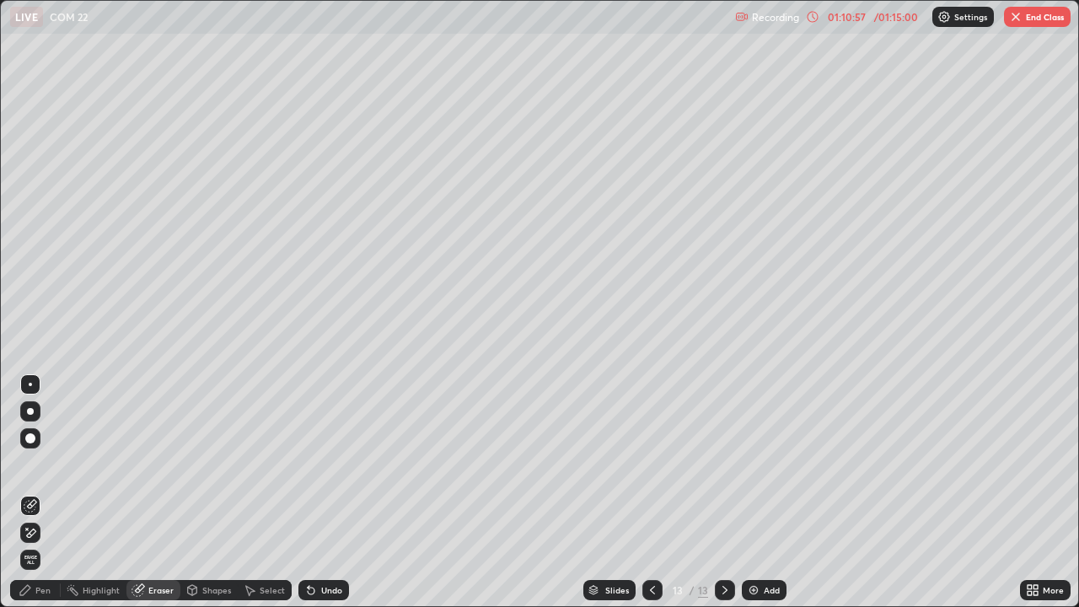
click at [41, 492] on div "Pen" at bounding box center [42, 590] width 15 height 8
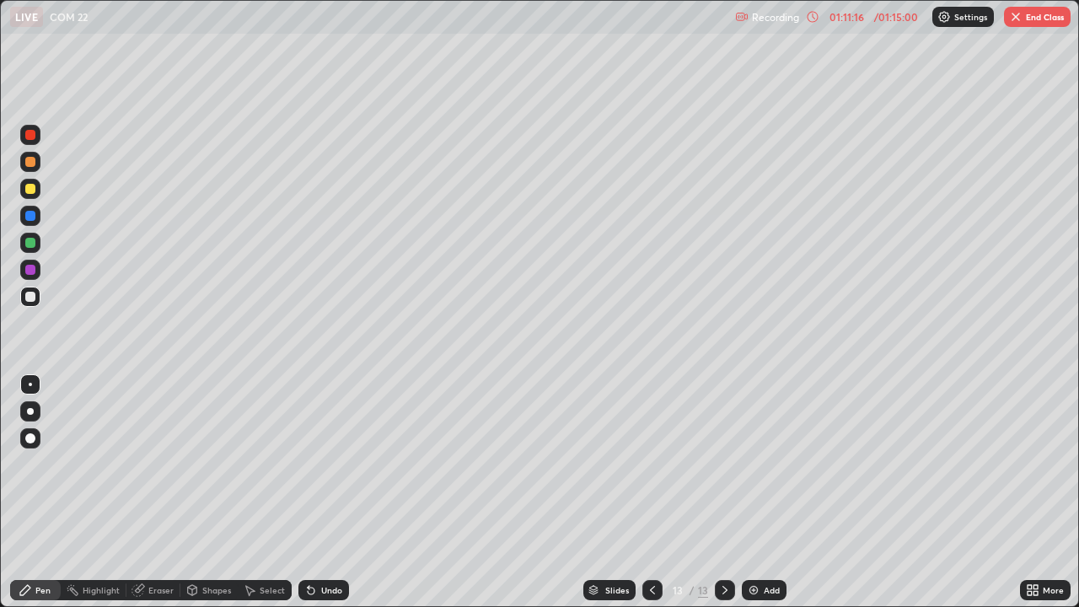
click at [29, 244] on div at bounding box center [30, 243] width 10 height 10
click at [324, 492] on div "Undo" at bounding box center [331, 590] width 21 height 8
click at [331, 492] on div "Undo" at bounding box center [331, 590] width 21 height 8
click at [329, 492] on div "Undo" at bounding box center [331, 590] width 21 height 8
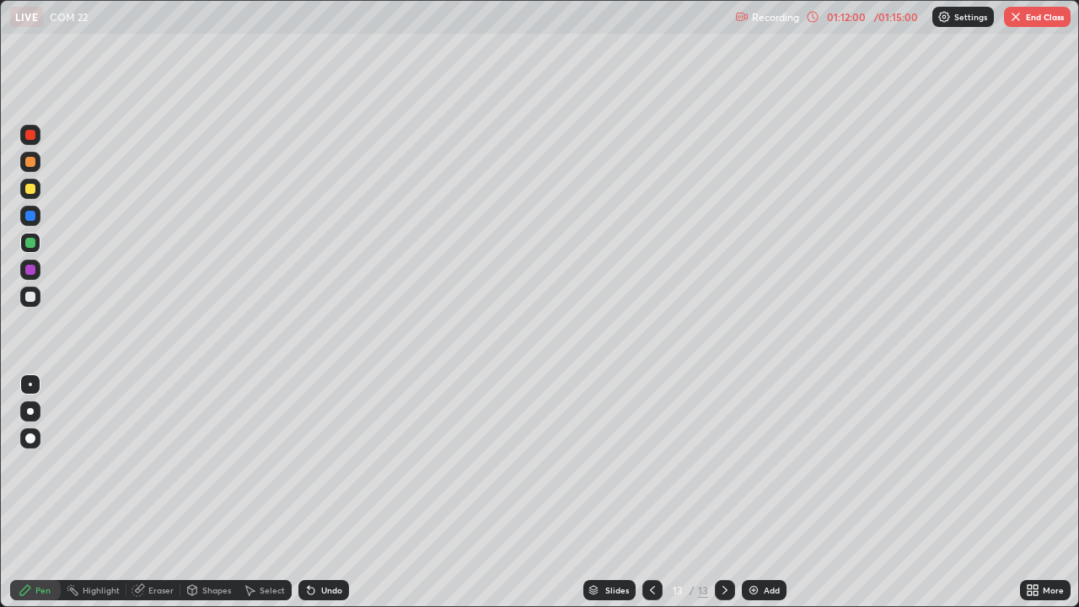
click at [324, 492] on div "Undo" at bounding box center [331, 590] width 21 height 8
click at [28, 138] on div at bounding box center [30, 135] width 10 height 10
click at [31, 297] on div at bounding box center [30, 297] width 10 height 10
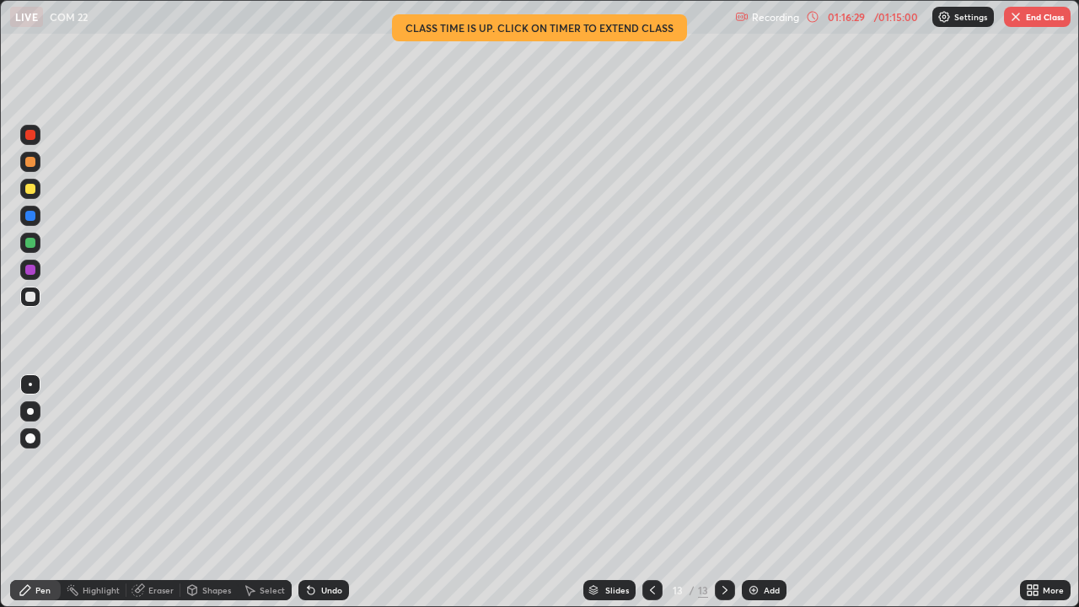
click at [1031, 24] on button "End Class" at bounding box center [1037, 17] width 67 height 20
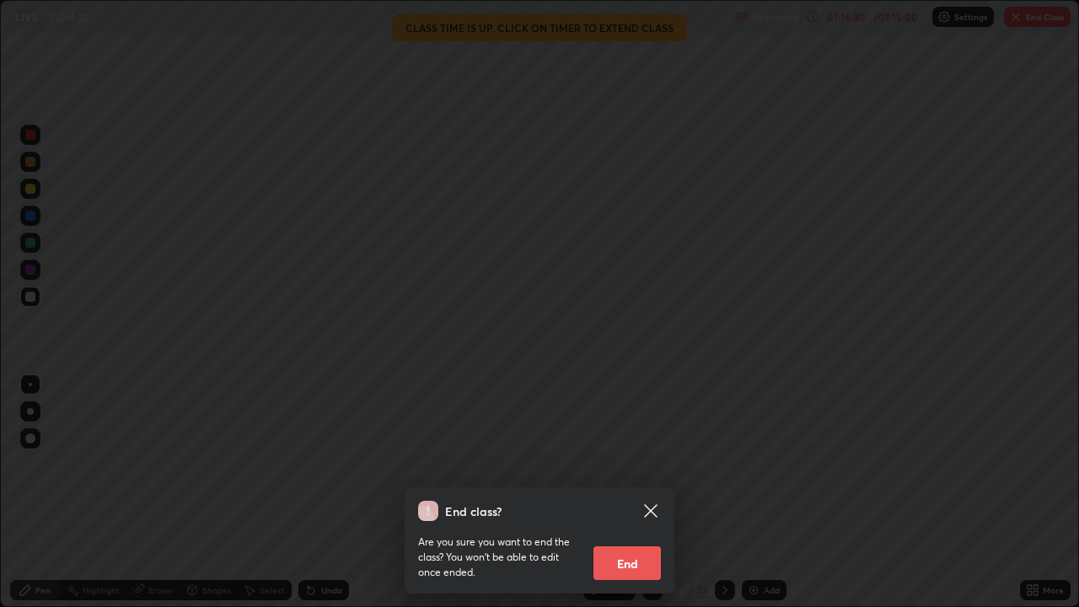
click at [632, 492] on button "End" at bounding box center [626, 563] width 67 height 34
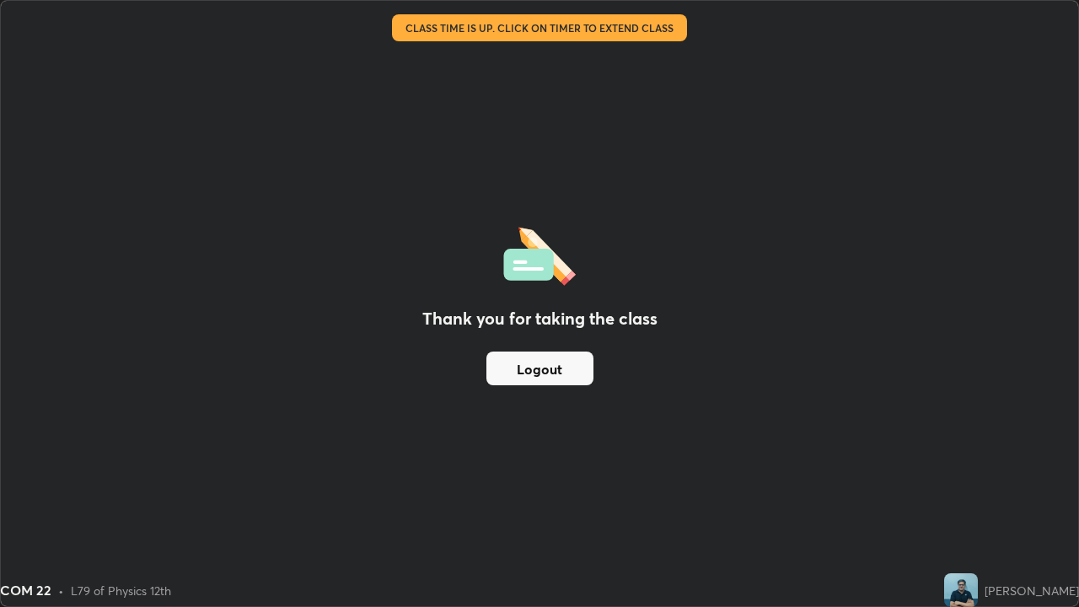
click at [543, 366] on button "Logout" at bounding box center [539, 368] width 107 height 34
click at [543, 364] on button "Logout" at bounding box center [539, 368] width 107 height 34
click at [547, 361] on button "Logout" at bounding box center [539, 368] width 107 height 34
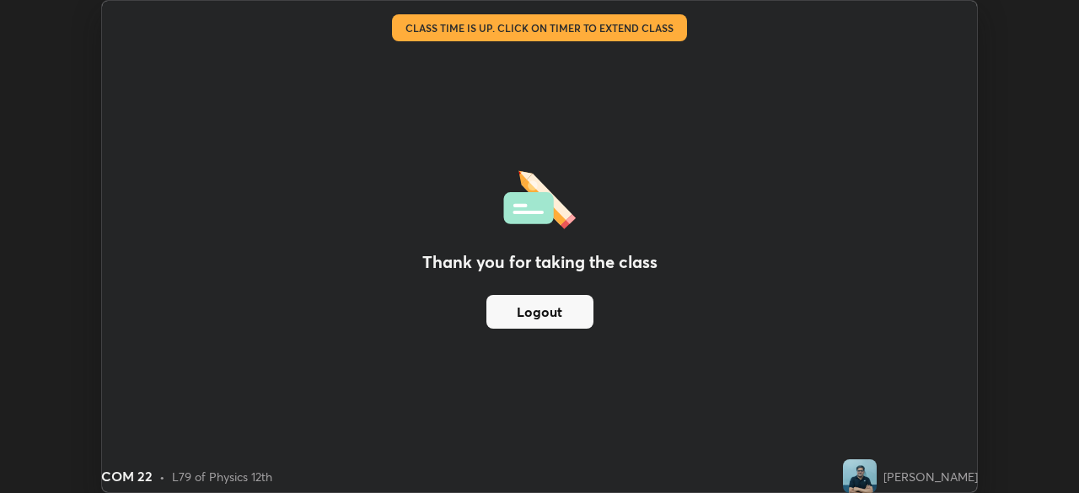
scroll to position [83765, 83180]
click at [914, 326] on div "Thank you for taking the class Logout" at bounding box center [539, 246] width 875 height 491
click at [544, 311] on button "Logout" at bounding box center [539, 312] width 107 height 34
click at [546, 308] on button "Logout" at bounding box center [539, 312] width 107 height 34
click at [546, 310] on button "Logout" at bounding box center [539, 312] width 107 height 34
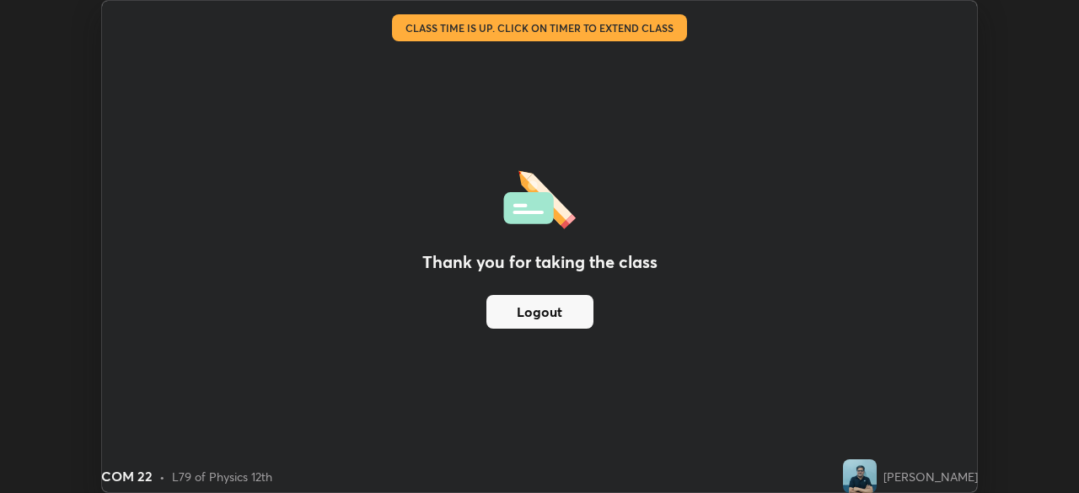
click at [546, 309] on button "Logout" at bounding box center [539, 312] width 107 height 34
click at [546, 308] on button "Logout" at bounding box center [539, 312] width 107 height 34
click at [544, 311] on button "Logout" at bounding box center [539, 312] width 107 height 34
